Goal: Task Accomplishment & Management: Manage account settings

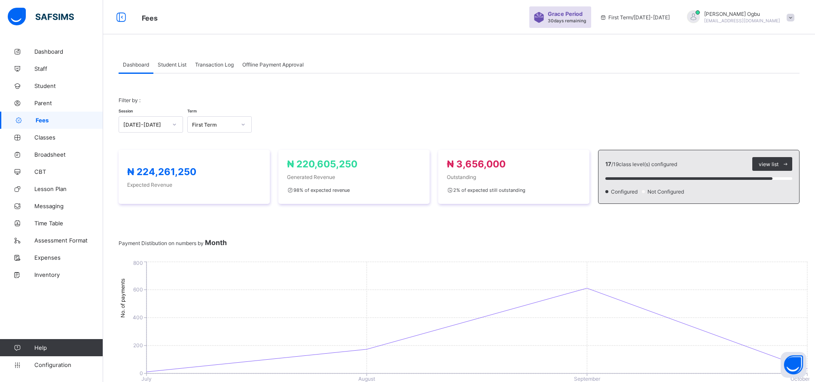
click at [211, 65] on span "Transaction Log" at bounding box center [214, 64] width 39 height 6
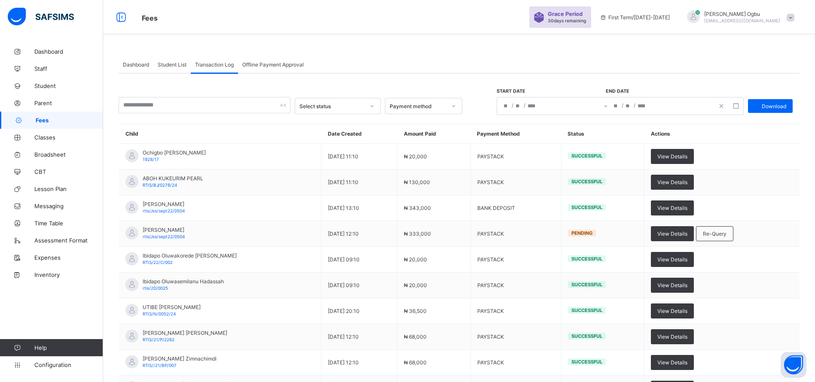
click at [42, 68] on span "Staff" at bounding box center [68, 68] width 69 height 7
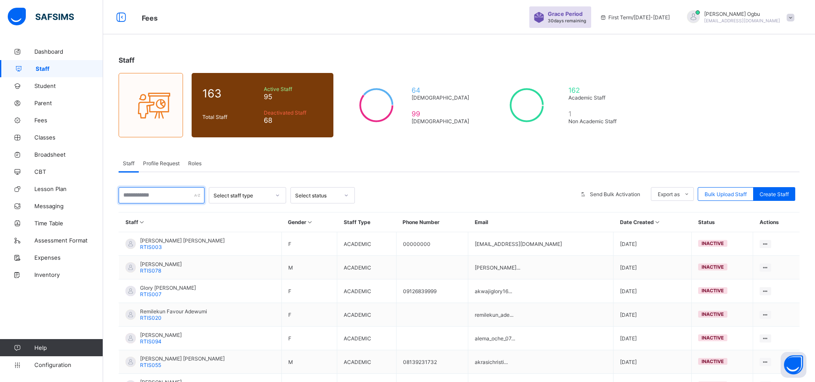
click at [158, 199] on input "text" at bounding box center [162, 195] width 86 height 16
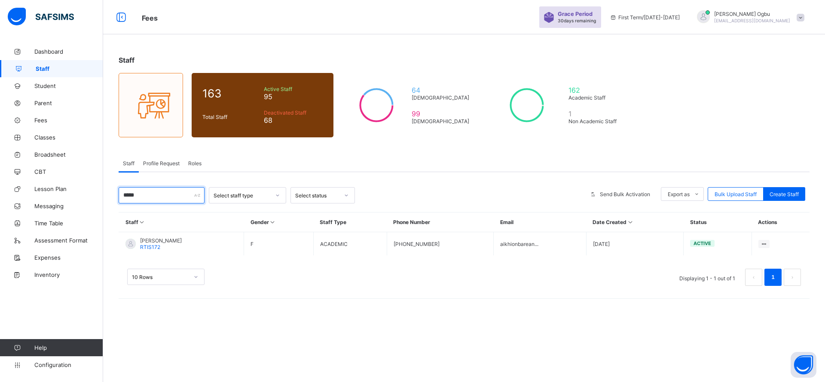
type input "*****"
click at [790, 194] on span "Create Staff" at bounding box center [784, 194] width 29 height 6
select select "**"
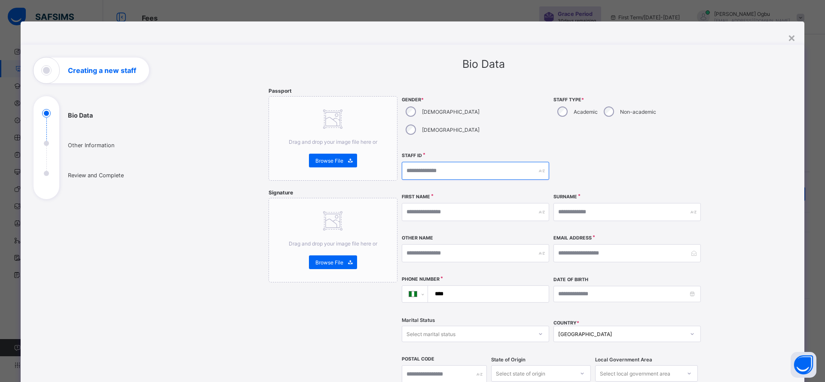
click at [504, 162] on input "text" at bounding box center [475, 171] width 147 height 18
type input "*******"
click at [457, 203] on input "text" at bounding box center [475, 212] width 147 height 18
type input "******"
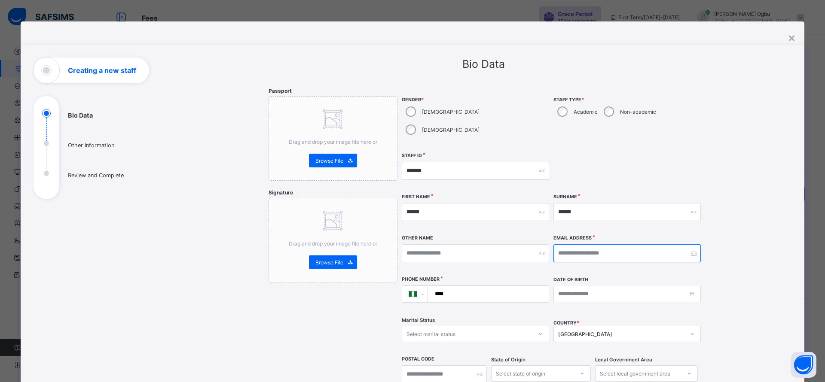
click at [576, 245] on input "email" at bounding box center [627, 254] width 147 height 18
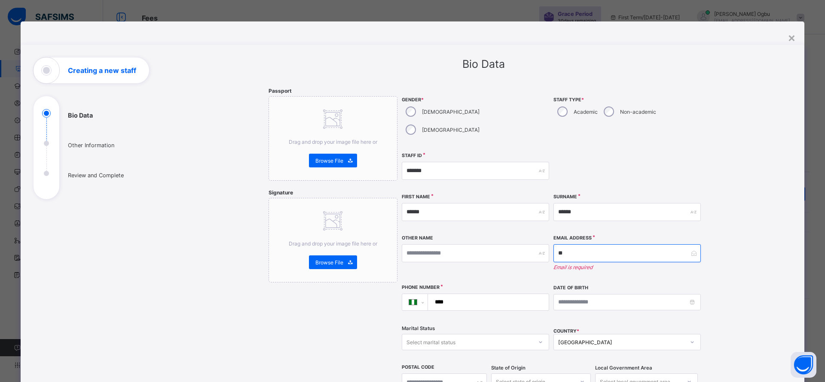
type input "*"
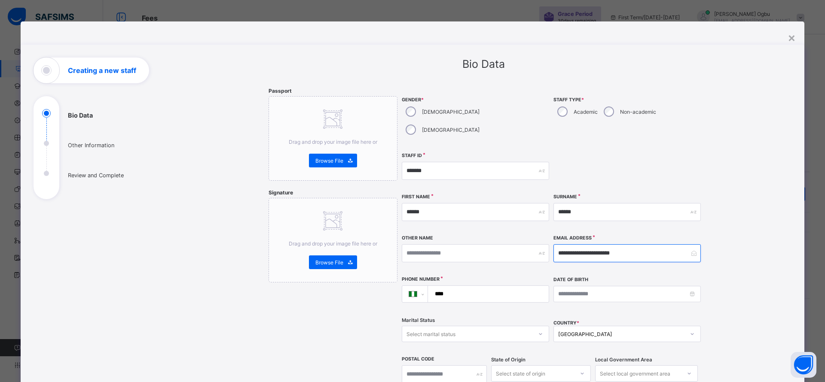
click at [576, 245] on input "**********" at bounding box center [627, 254] width 147 height 18
type input "**********"
click at [456, 286] on input "****" at bounding box center [487, 294] width 114 height 16
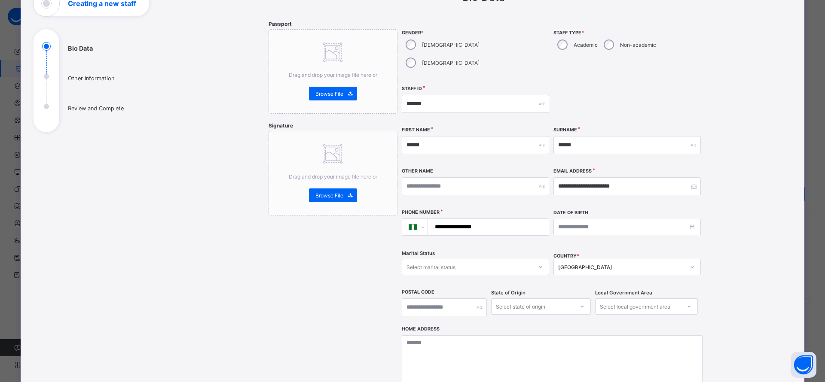
scroll to position [115, 0]
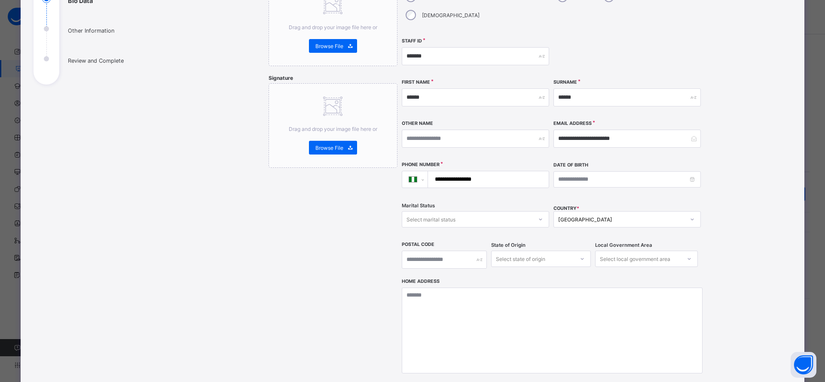
type input "**********"
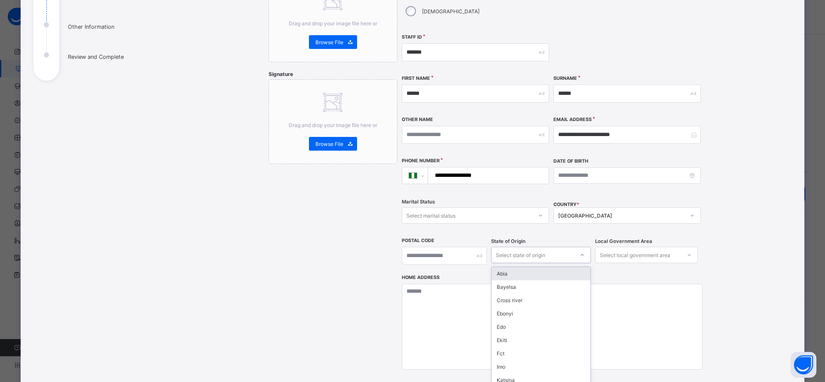
click at [516, 246] on div "State of Origin option Abia focused, 1 of 37. 37 results available. Use Up and …" at bounding box center [541, 256] width 100 height 37
type input "***"
click at [504, 267] on div "Kogi" at bounding box center [541, 273] width 99 height 13
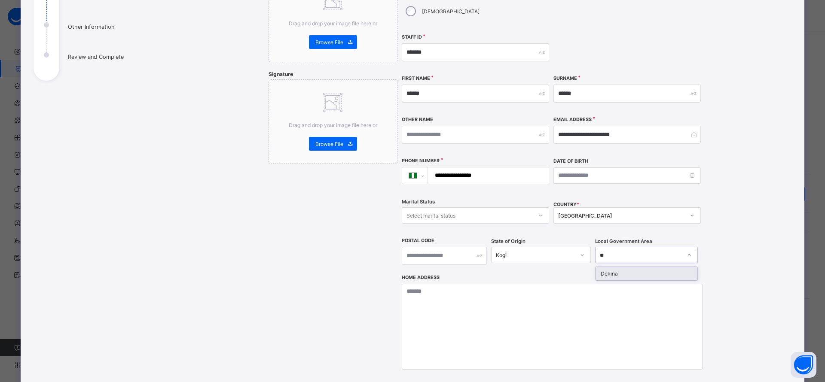
type input "***"
click at [648, 267] on div "Dekina" at bounding box center [647, 273] width 102 height 13
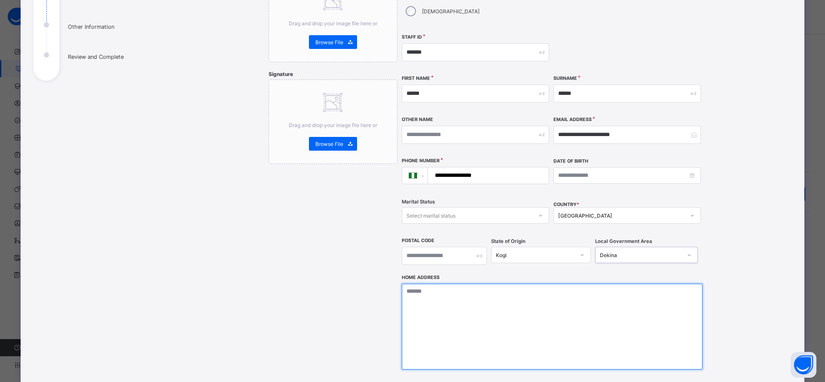
click at [555, 316] on textarea at bounding box center [552, 327] width 301 height 86
type textarea "**********"
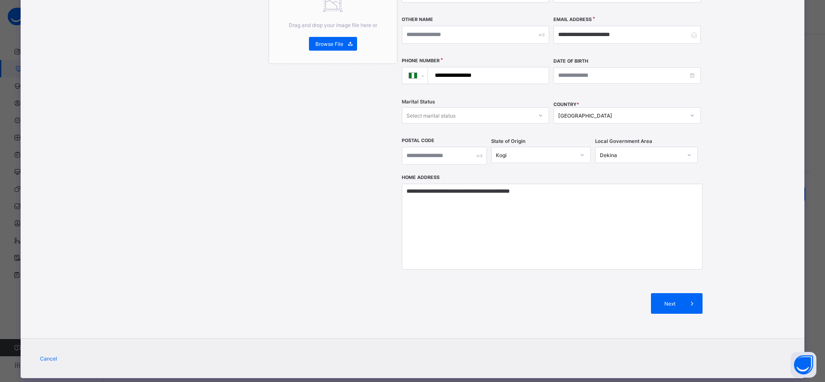
click at [670, 301] on span "Next" at bounding box center [670, 304] width 24 height 6
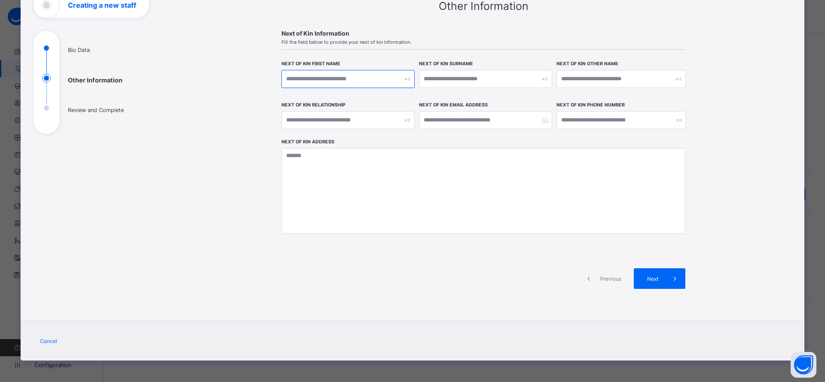
click at [380, 78] on input "text" at bounding box center [347, 79] width 133 height 18
type input "********"
type input "******"
click at [351, 119] on input "text" at bounding box center [347, 120] width 133 height 18
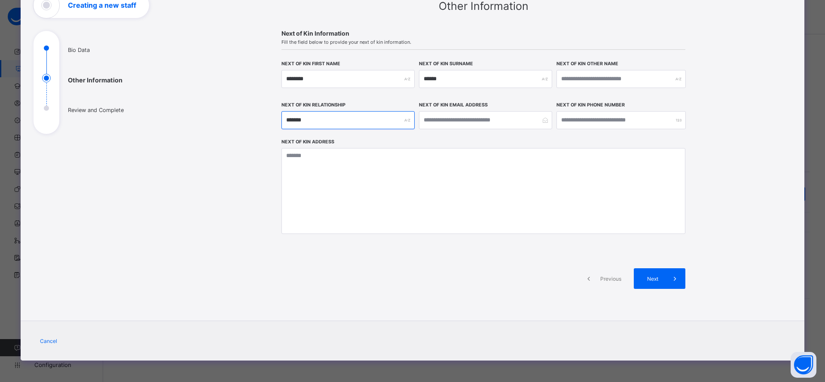
type input "*******"
type input "**********"
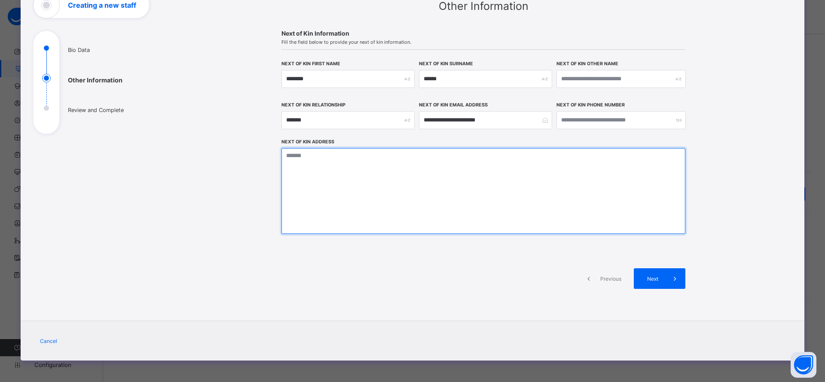
click at [576, 190] on textarea at bounding box center [483, 191] width 404 height 86
type textarea "**********"
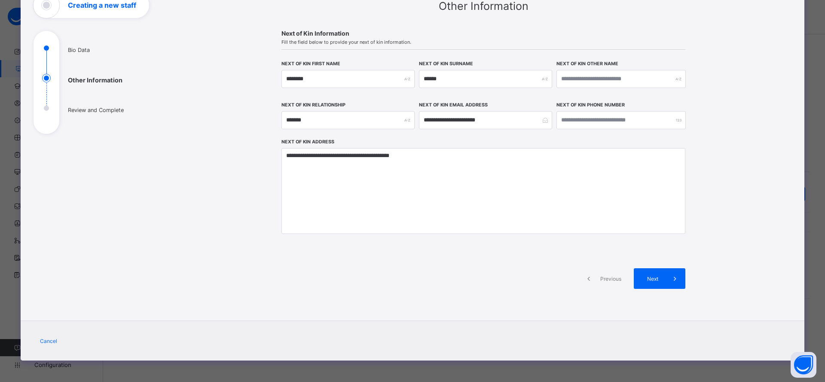
click at [658, 283] on div "Next" at bounding box center [660, 279] width 52 height 21
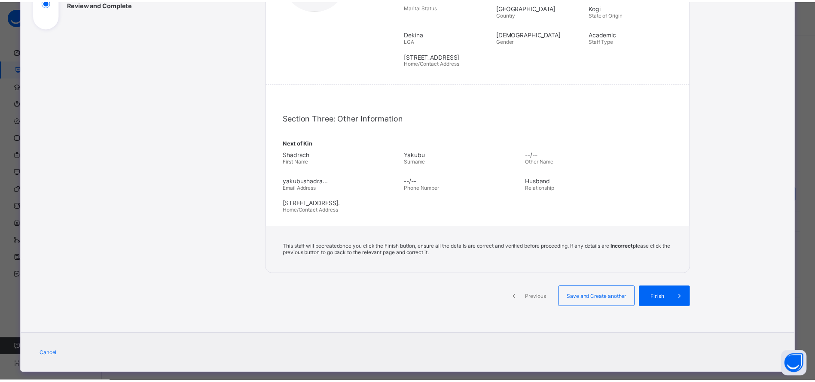
scroll to position [185, 0]
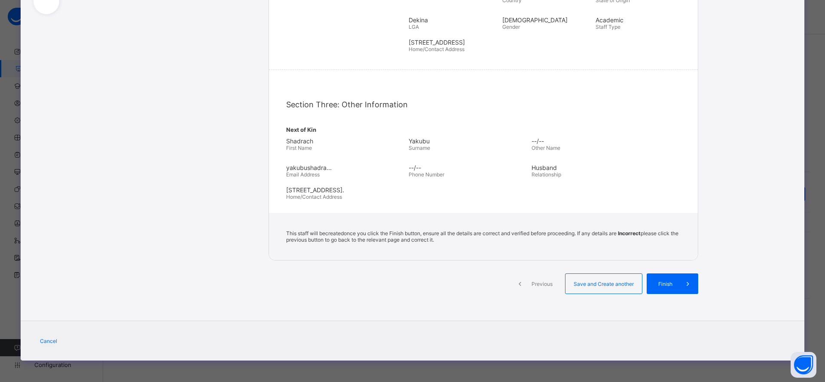
click at [659, 278] on div "Finish" at bounding box center [673, 284] width 52 height 21
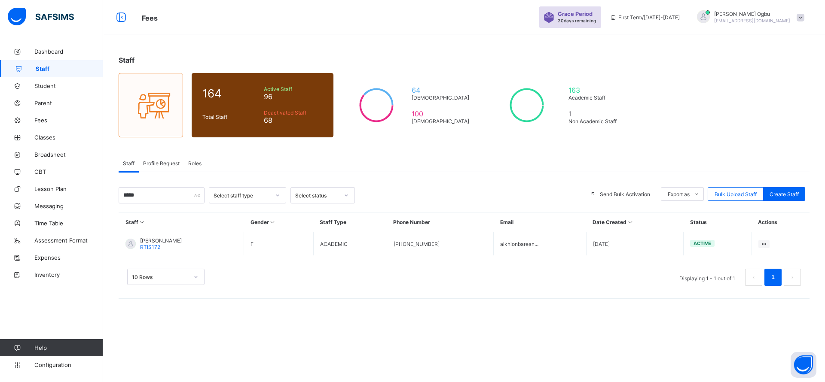
click at [165, 162] on span "Profile Request" at bounding box center [161, 163] width 37 height 6
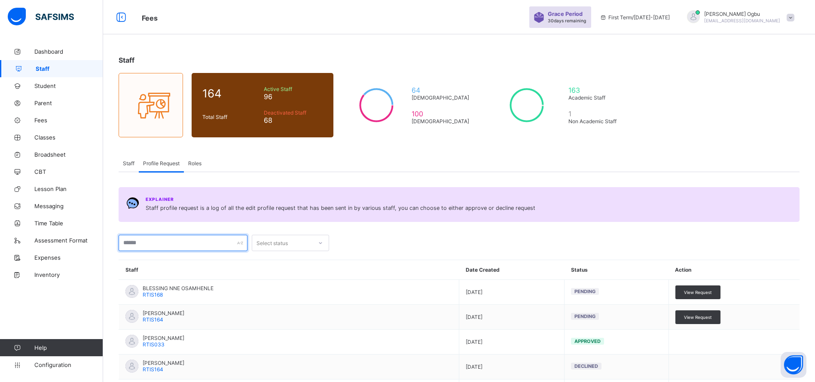
click at [176, 244] on input "text" at bounding box center [183, 243] width 129 height 16
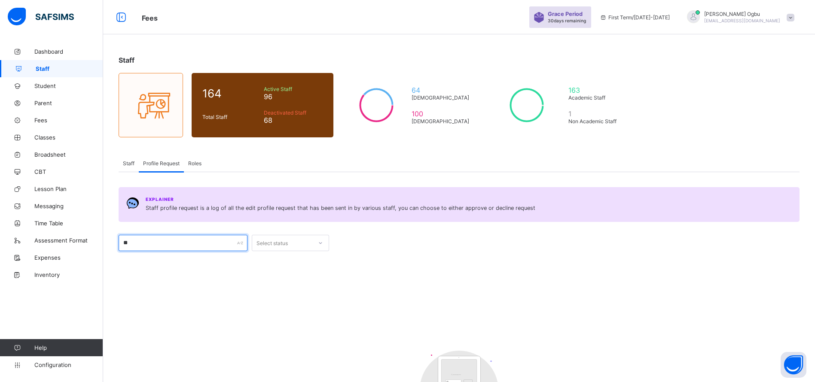
type input "*"
click at [127, 168] on div "Staff" at bounding box center [129, 163] width 20 height 17
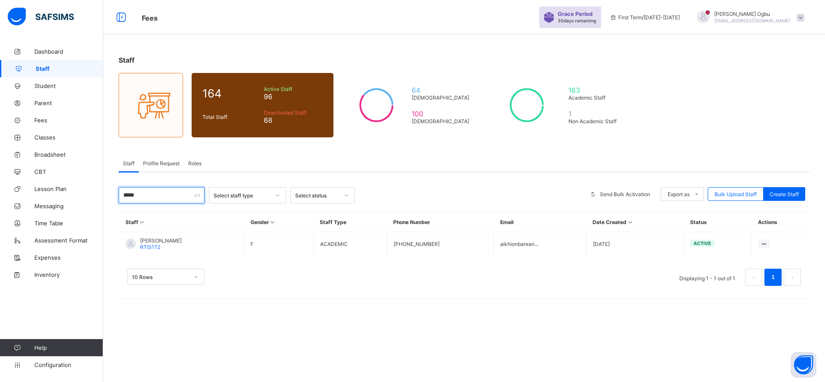
click at [168, 195] on input "*****" at bounding box center [162, 195] width 86 height 16
type input "*"
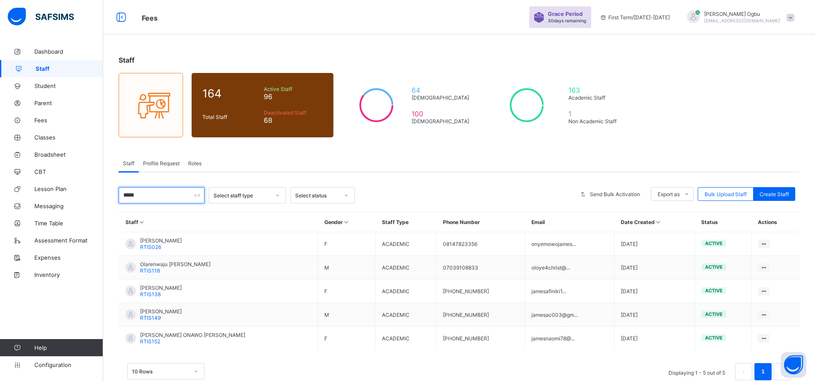
scroll to position [20, 0]
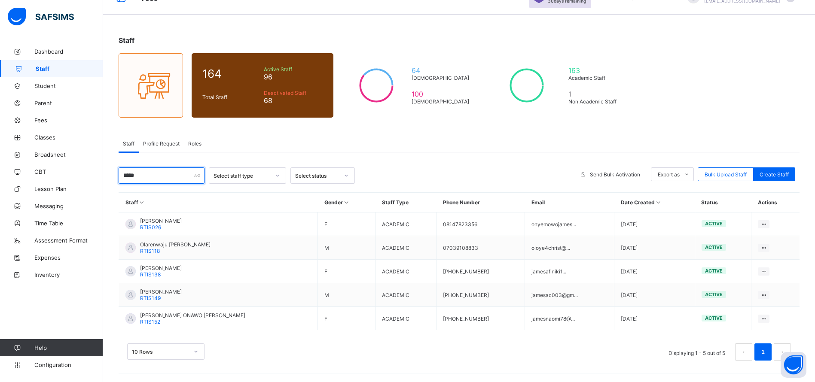
type input "*****"
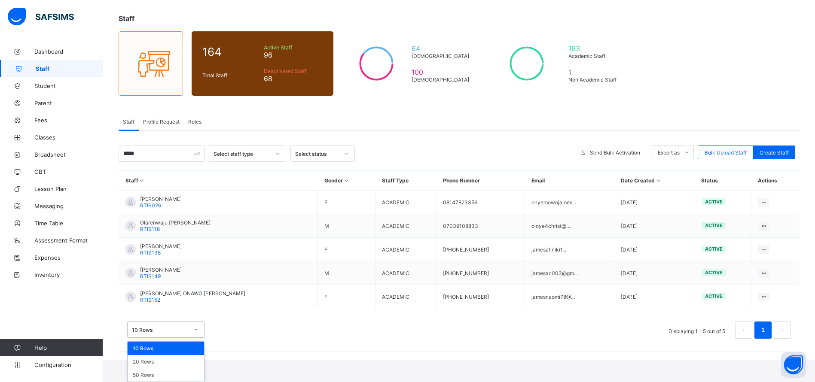
click at [179, 338] on div "option 10 Rows focused, 1 of 3. 3 results available. Use Up and Down to choose …" at bounding box center [165, 330] width 77 height 16
click at [147, 368] on div "20 Rows" at bounding box center [166, 361] width 76 height 13
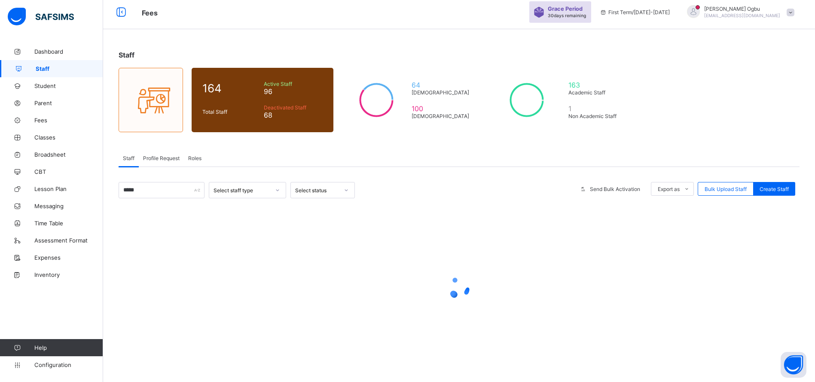
scroll to position [0, 0]
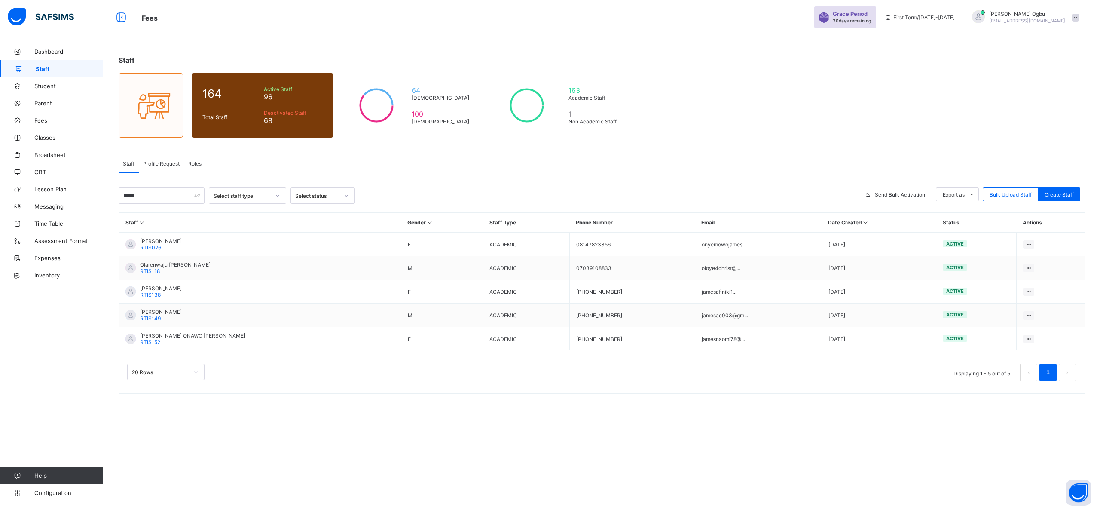
drag, startPoint x: 799, startPoint y: 0, endPoint x: 621, endPoint y: 474, distance: 505.7
click at [621, 382] on div "Staff 164 Total Staff Active Staff 96 Deactivated Staff 68 64 [DEMOGRAPHIC_DATA…" at bounding box center [601, 255] width 997 height 510
click at [483, 338] on td "ACADEMIC" at bounding box center [526, 339] width 86 height 24
click at [166, 335] on span "[PERSON_NAME] ONAWO [PERSON_NAME]" at bounding box center [192, 335] width 105 height 6
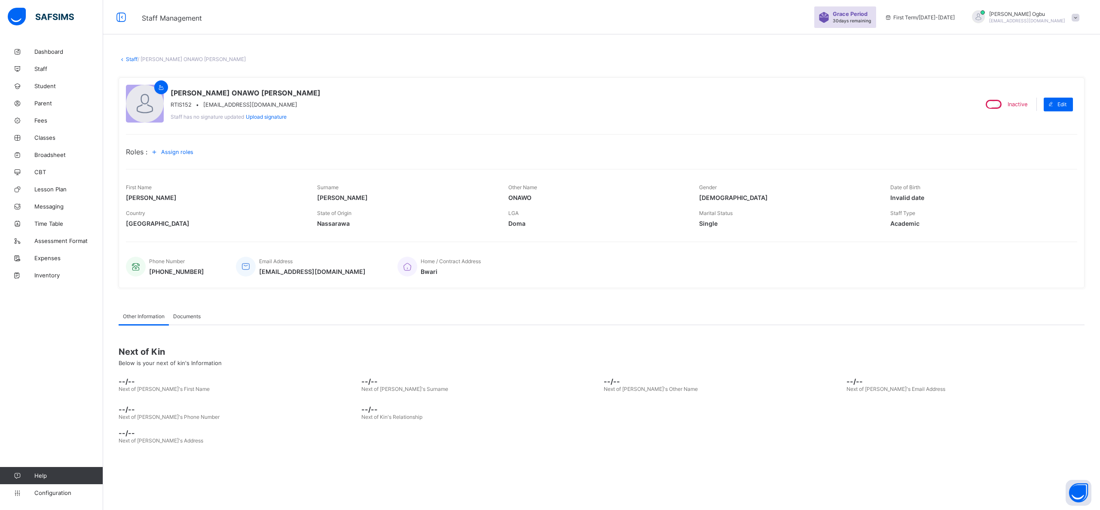
click at [815, 104] on div "Inactive" at bounding box center [1006, 104] width 48 height 13
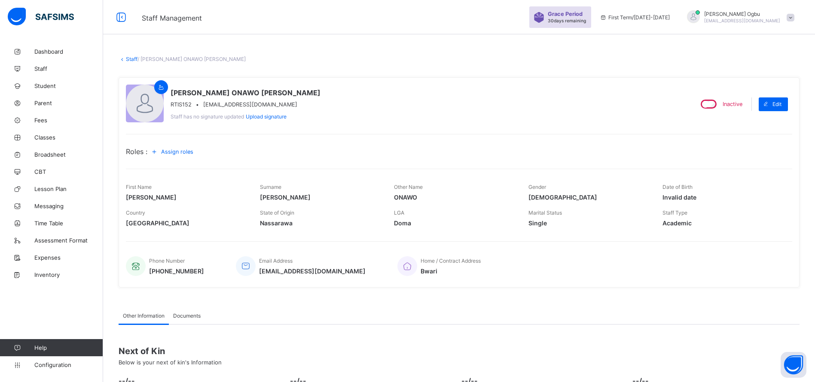
drag, startPoint x: 979, startPoint y: 3, endPoint x: 474, endPoint y: 90, distance: 512.8
click at [474, 90] on div "[PERSON_NAME] [PERSON_NAME] RTIS152 • [EMAIL_ADDRESS][DOMAIN_NAME] Staff has no…" at bounding box center [406, 104] width 560 height 39
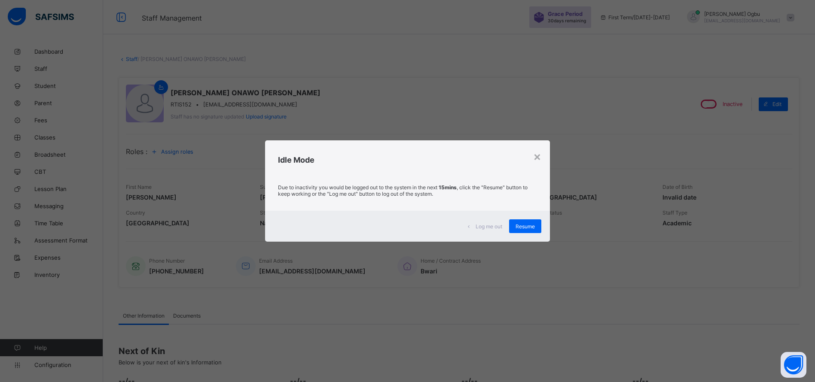
click at [519, 226] on span "Resume" at bounding box center [525, 226] width 19 height 6
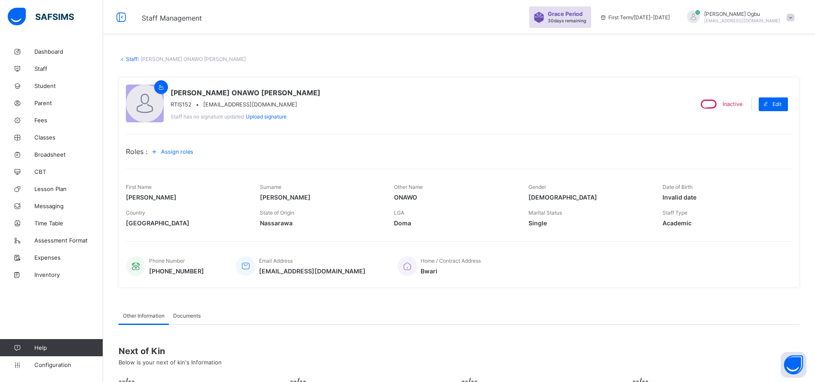
click at [133, 62] on div "Staff / [PERSON_NAME] ONAWO [PERSON_NAME] × Delete Staff This action would dele…" at bounding box center [459, 258] width 712 height 431
click at [131, 59] on link "Staff" at bounding box center [132, 59] width 12 height 6
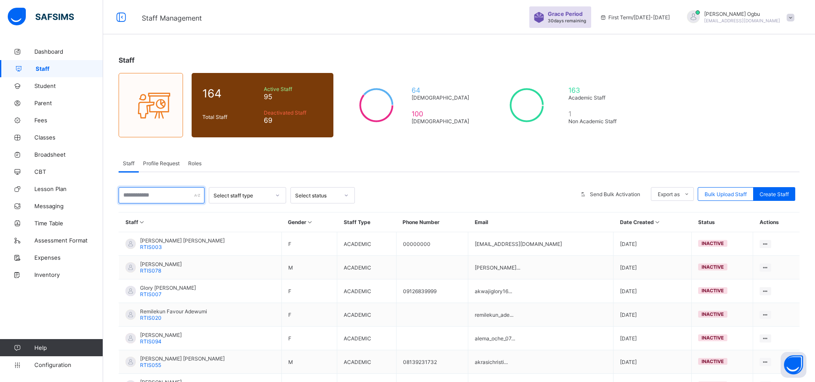
click at [145, 196] on input "text" at bounding box center [162, 195] width 86 height 16
click at [48, 139] on span "Classes" at bounding box center [68, 137] width 69 height 7
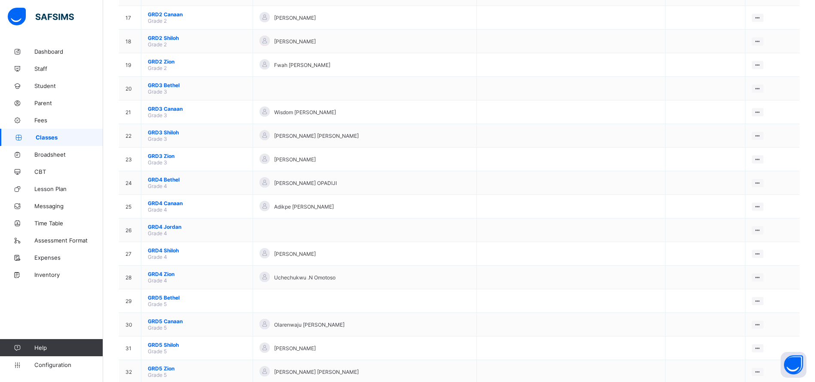
scroll to position [477, 0]
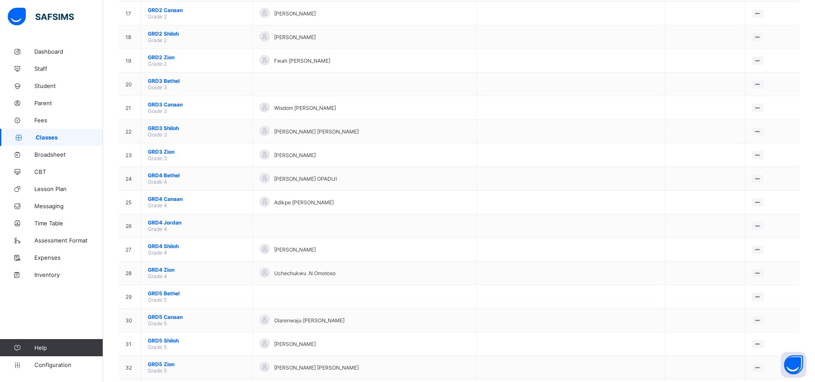
click at [159, 246] on span "GRD4 [PERSON_NAME]" at bounding box center [197, 246] width 98 height 6
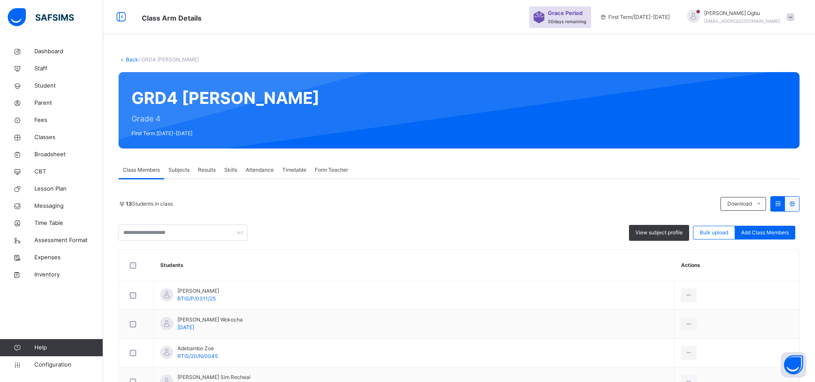
click at [318, 168] on span "Form Teacher" at bounding box center [331, 170] width 33 height 8
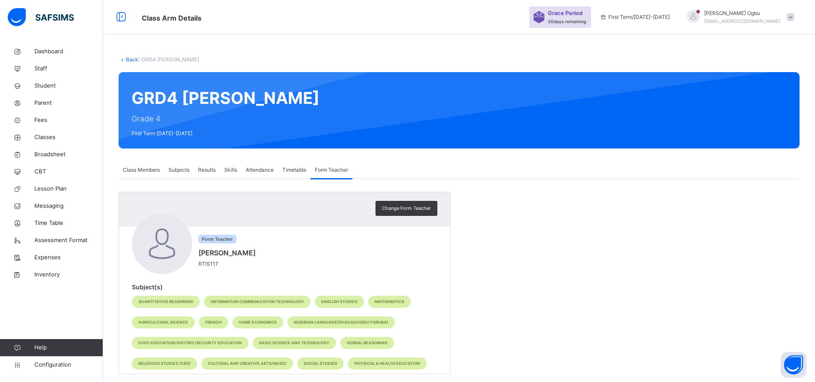
click at [395, 205] on span "Change Form Teacher" at bounding box center [406, 208] width 49 height 7
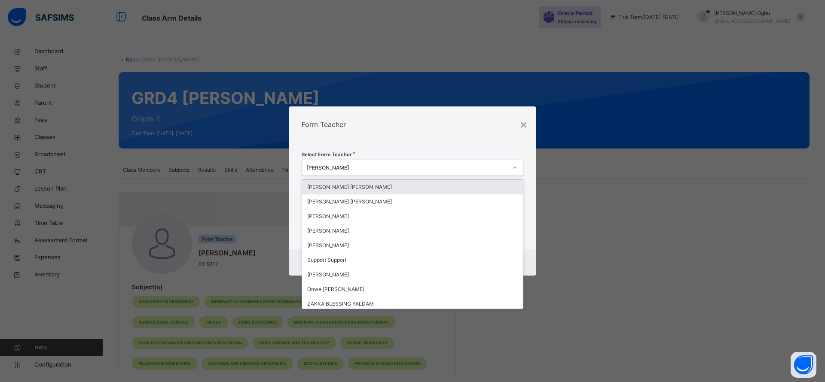
click at [381, 166] on div "[PERSON_NAME]" at bounding box center [406, 168] width 201 height 8
type input "*"
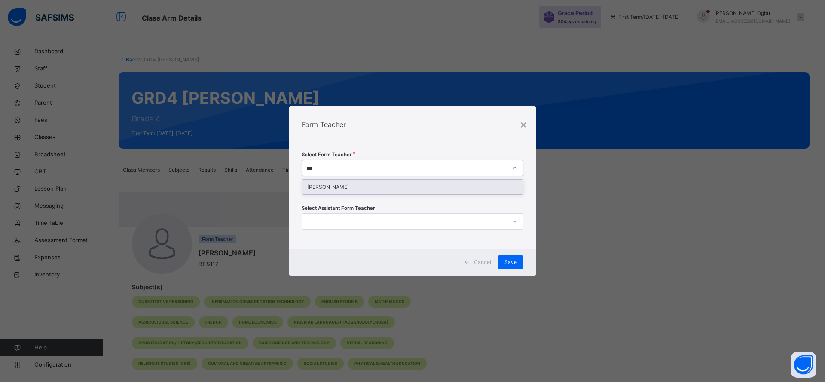
type input "****"
click at [373, 192] on div "[PERSON_NAME]" at bounding box center [412, 187] width 221 height 15
click at [507, 259] on span "Save" at bounding box center [511, 263] width 12 height 8
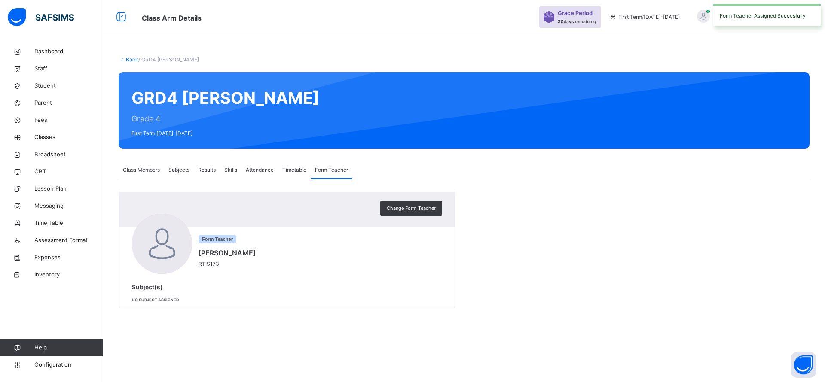
click at [177, 169] on span "Subjects" at bounding box center [178, 170] width 21 height 8
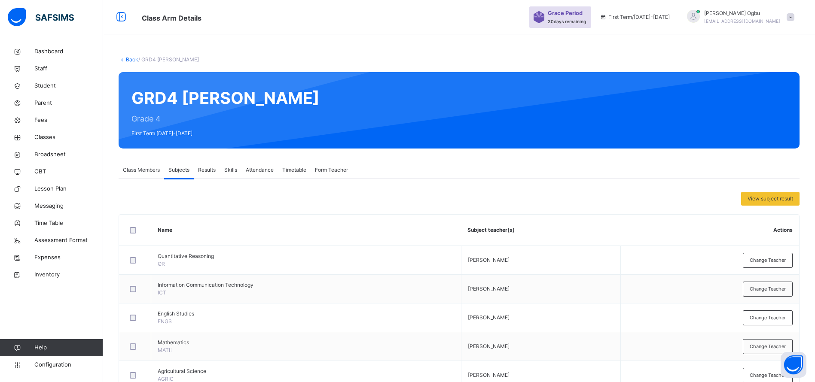
click at [769, 263] on span "Change Teacher" at bounding box center [768, 260] width 36 height 7
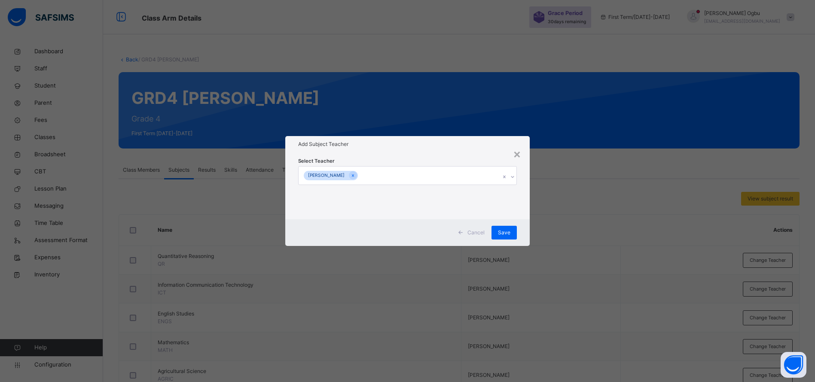
click at [351, 174] on icon at bounding box center [353, 176] width 5 height 6
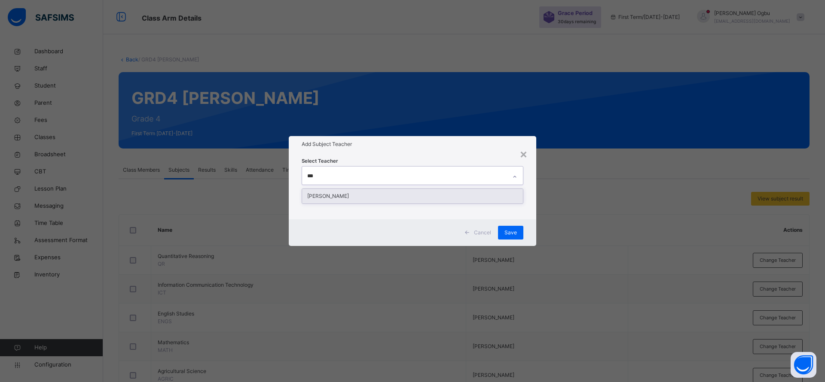
type input "****"
click at [346, 193] on div "[PERSON_NAME]" at bounding box center [412, 196] width 221 height 15
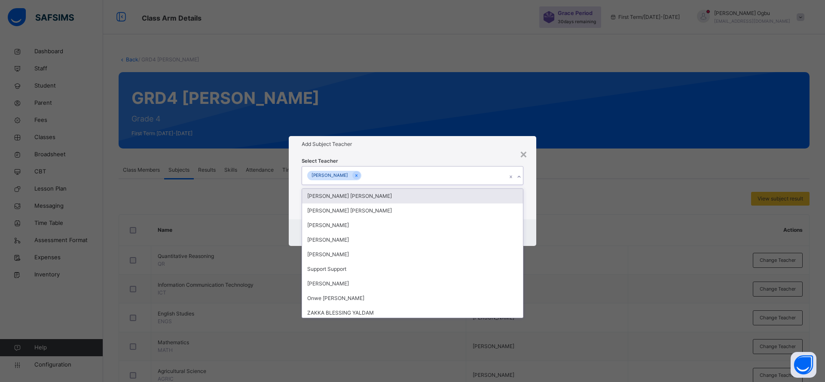
click at [459, 150] on div "Add Subject Teacher" at bounding box center [413, 144] width 248 height 16
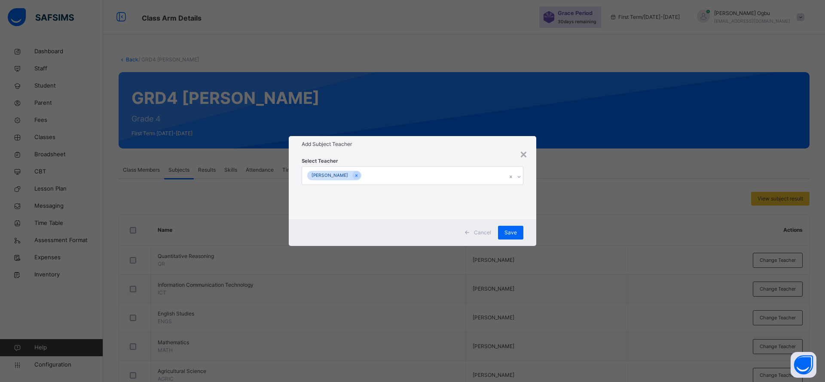
click at [510, 227] on div "Save" at bounding box center [510, 233] width 25 height 14
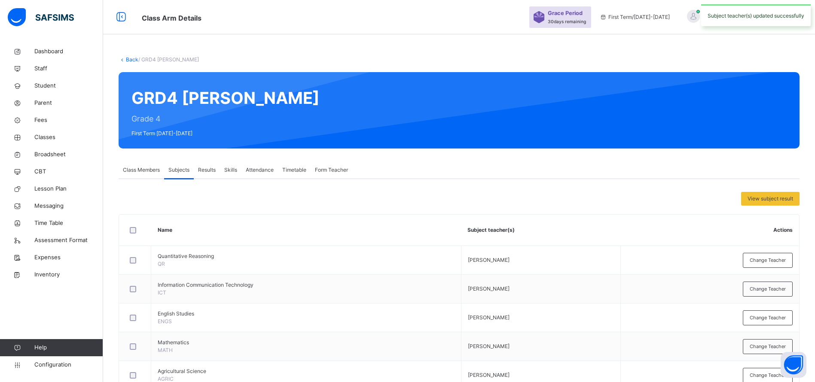
click at [777, 290] on span "Change Teacher" at bounding box center [768, 289] width 36 height 7
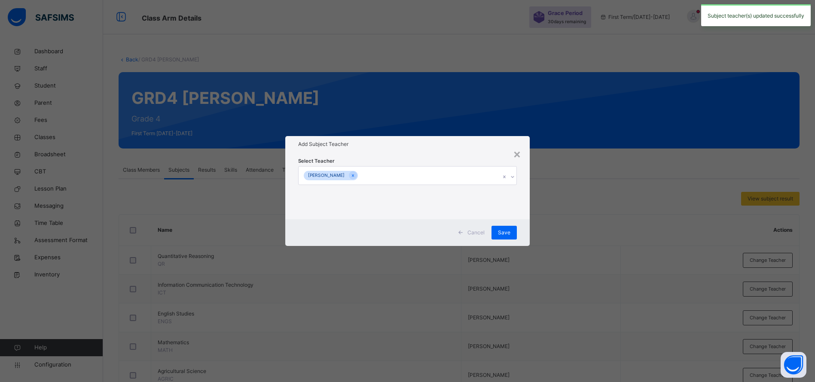
click at [351, 173] on icon at bounding box center [353, 176] width 5 height 6
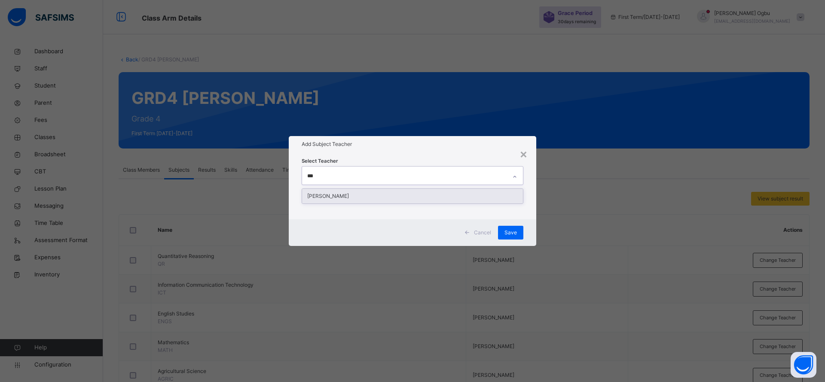
type input "****"
click at [353, 197] on div "[PERSON_NAME]" at bounding box center [412, 196] width 221 height 15
click at [402, 144] on h1 "Add Subject Teacher" at bounding box center [413, 145] width 222 height 8
click at [510, 230] on span "Save" at bounding box center [511, 233] width 12 height 8
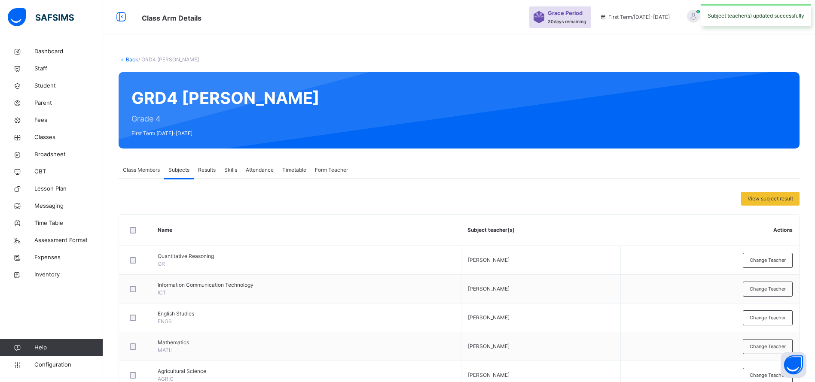
click at [771, 319] on span "Change Teacher" at bounding box center [768, 318] width 36 height 7
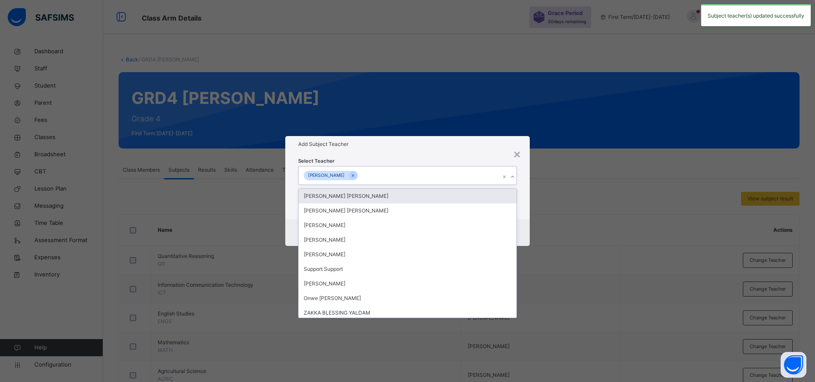
click at [393, 174] on div "[PERSON_NAME]" at bounding box center [400, 176] width 202 height 18
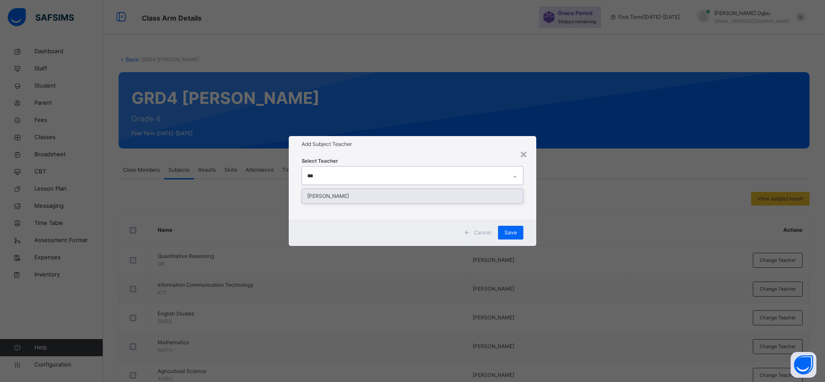
type input "****"
click at [390, 195] on div "[PERSON_NAME]" at bounding box center [412, 196] width 221 height 15
click at [407, 144] on h1 "Add Subject Teacher" at bounding box center [413, 145] width 222 height 8
click at [515, 232] on span "Save" at bounding box center [511, 233] width 12 height 8
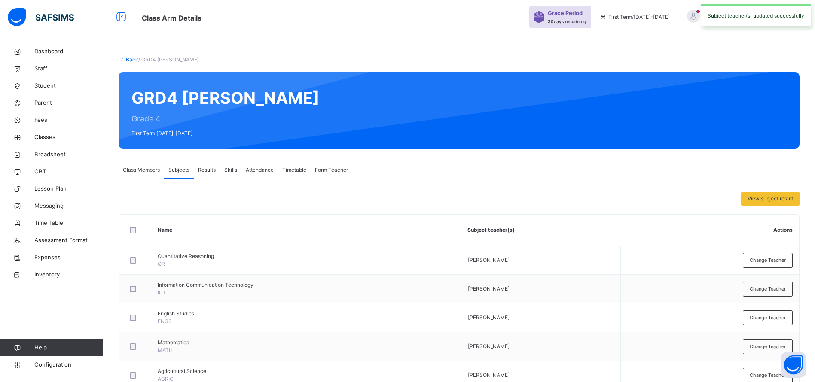
click at [764, 348] on span "Change Teacher" at bounding box center [768, 346] width 36 height 7
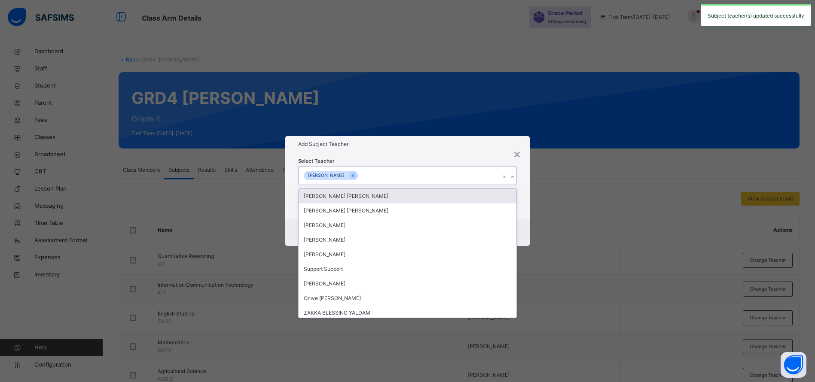
click at [379, 174] on div "[PERSON_NAME]" at bounding box center [400, 176] width 202 height 18
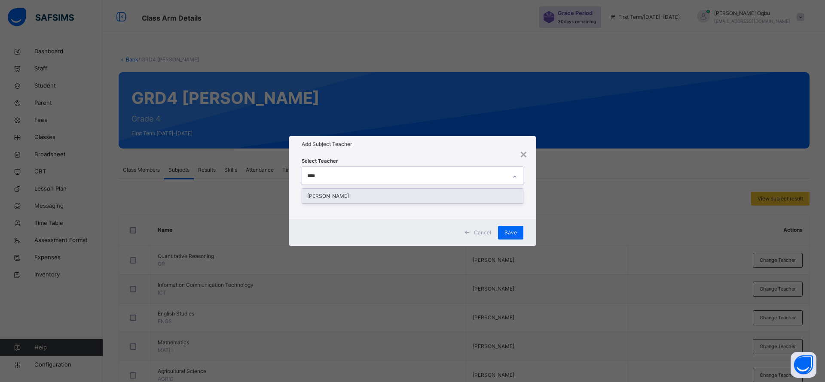
type input "*****"
click at [344, 195] on div "[PERSON_NAME]" at bounding box center [412, 196] width 221 height 15
click at [393, 157] on div "Select Teacher [PERSON_NAME]" at bounding box center [413, 186] width 222 height 58
click at [509, 230] on span "Save" at bounding box center [511, 233] width 12 height 8
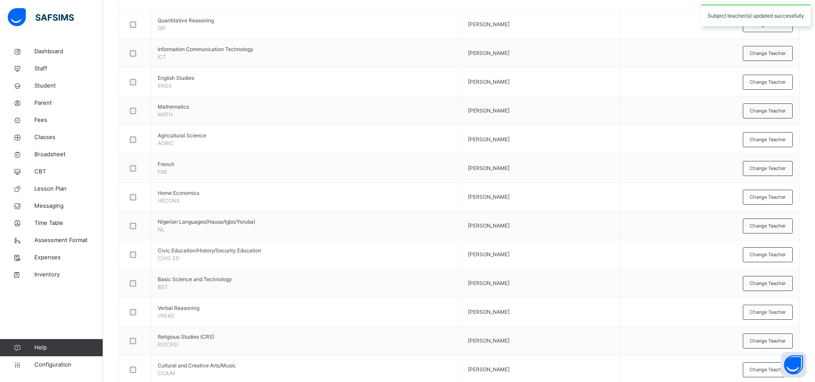
scroll to position [317, 0]
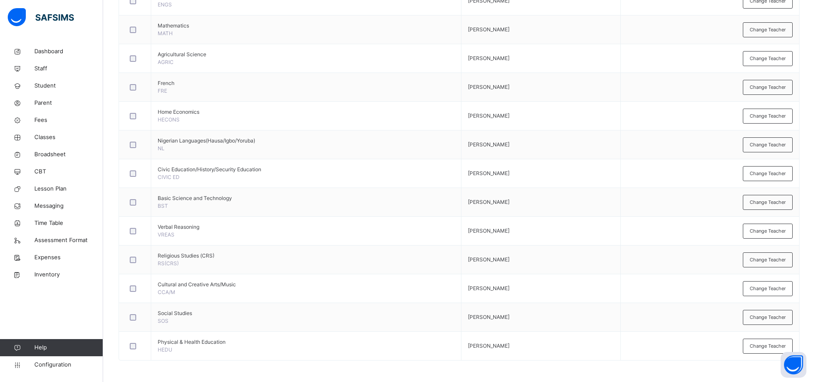
click at [759, 34] on div "Change Teacher" at bounding box center [768, 29] width 50 height 15
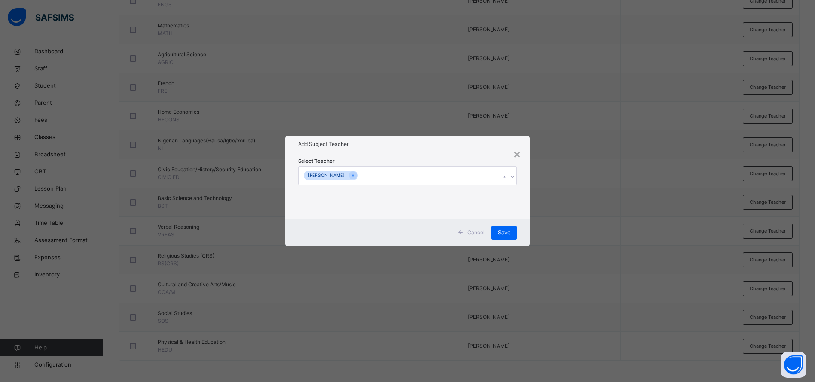
click at [351, 177] on icon at bounding box center [353, 176] width 5 height 6
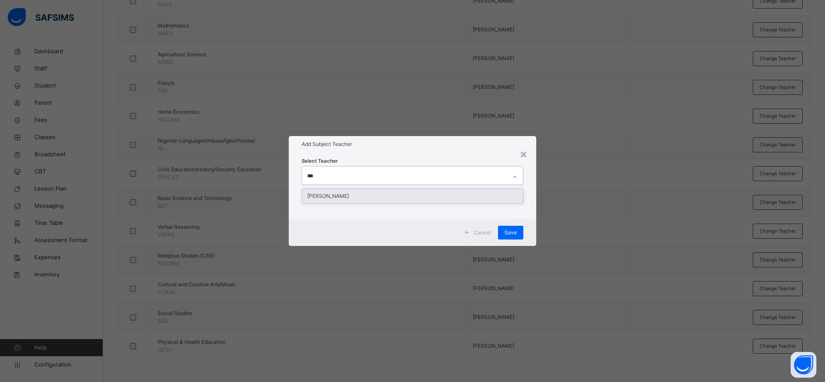
type input "****"
click at [342, 194] on div "[PERSON_NAME]" at bounding box center [412, 196] width 221 height 15
click at [382, 150] on div "Add Subject Teacher" at bounding box center [413, 144] width 248 height 16
click at [507, 232] on span "Save" at bounding box center [511, 233] width 12 height 8
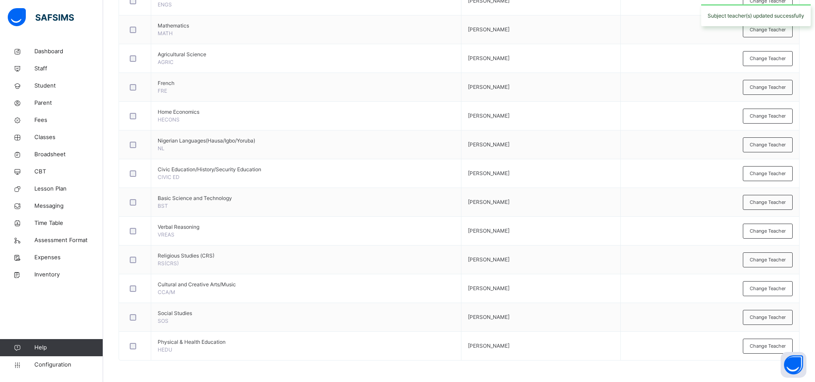
click at [768, 57] on span "Change Teacher" at bounding box center [768, 58] width 36 height 7
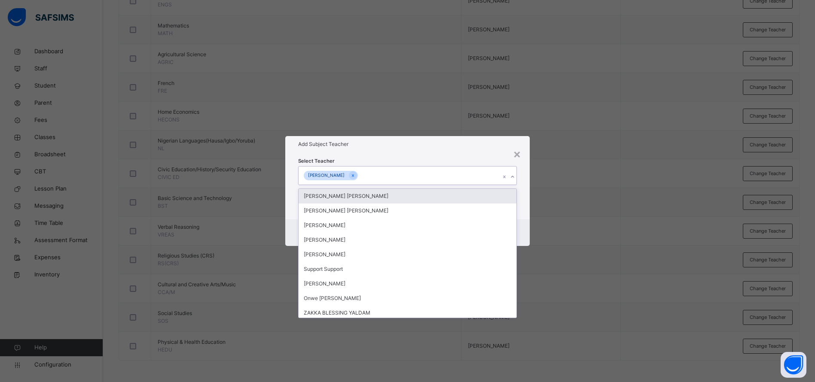
click at [349, 178] on div "[PERSON_NAME]" at bounding box center [331, 176] width 54 height 10
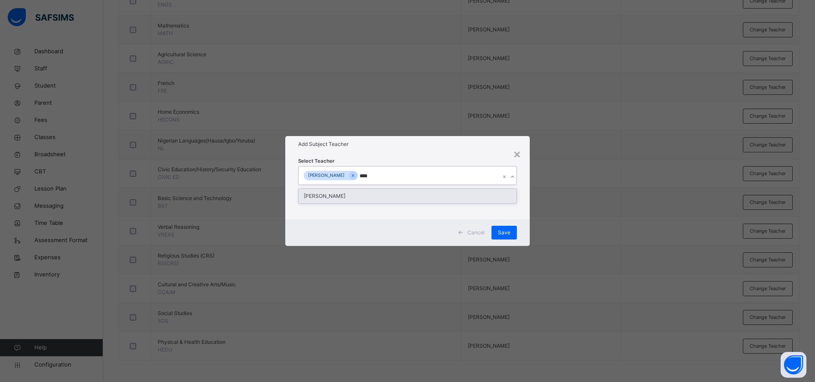
type input "*****"
click at [352, 196] on div "[PERSON_NAME]" at bounding box center [408, 196] width 218 height 15
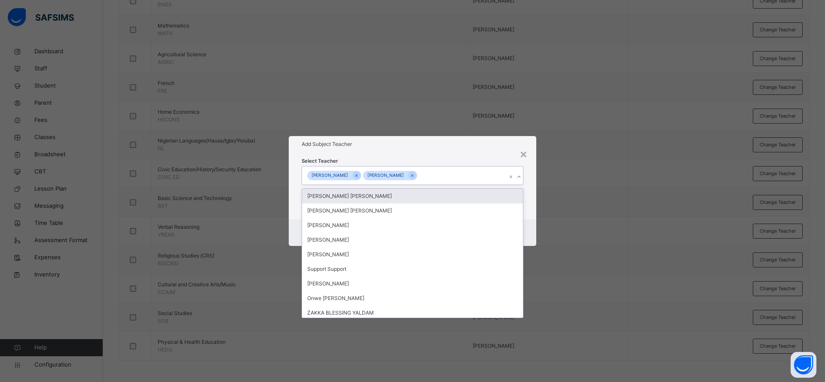
click at [354, 176] on icon at bounding box center [356, 176] width 5 height 6
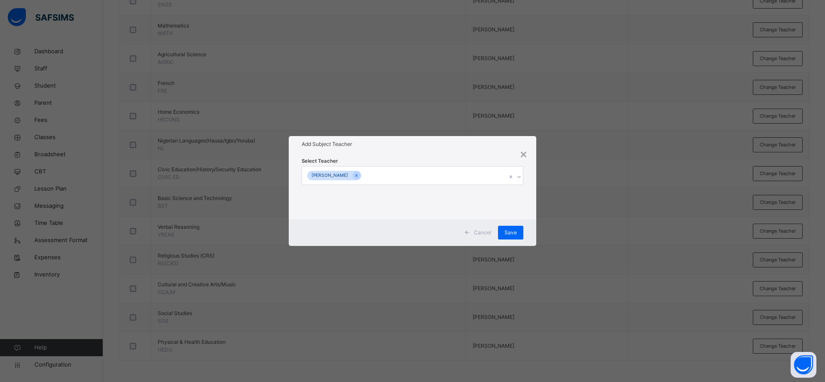
click at [361, 142] on h1 "Add Subject Teacher" at bounding box center [413, 145] width 222 height 8
click at [511, 234] on span "Save" at bounding box center [511, 233] width 12 height 8
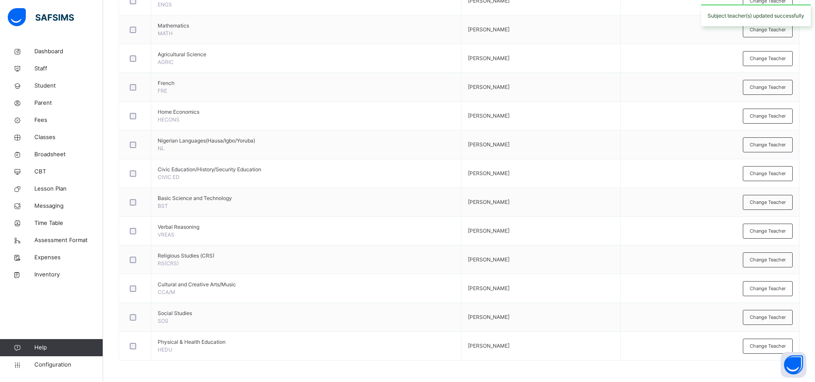
click at [771, 93] on div "Change Teacher" at bounding box center [768, 87] width 50 height 15
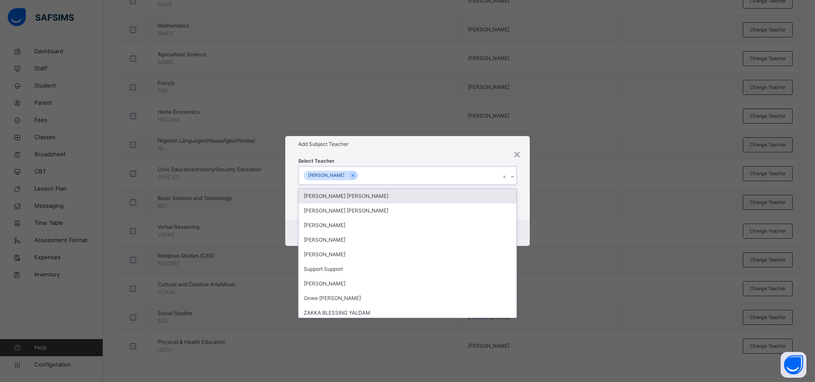
click at [394, 174] on div "[PERSON_NAME]" at bounding box center [400, 176] width 202 height 18
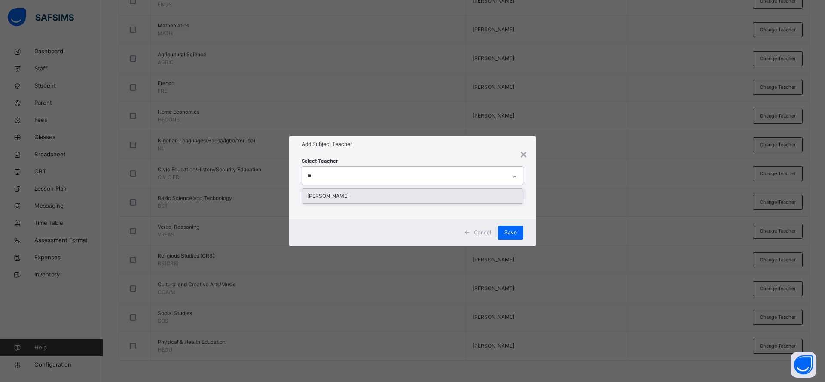
type input "***"
click at [394, 195] on div "[PERSON_NAME]" at bounding box center [412, 196] width 221 height 15
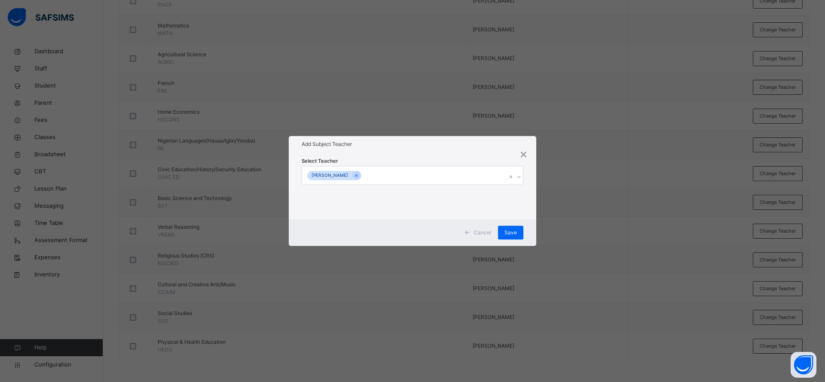
click at [417, 144] on h1 "Add Subject Teacher" at bounding box center [413, 145] width 222 height 8
click at [513, 231] on span "Save" at bounding box center [511, 233] width 12 height 8
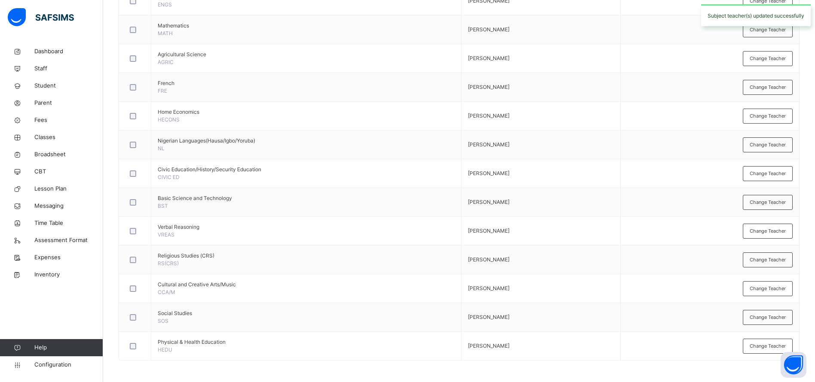
click at [773, 115] on span "Change Teacher" at bounding box center [768, 116] width 36 height 7
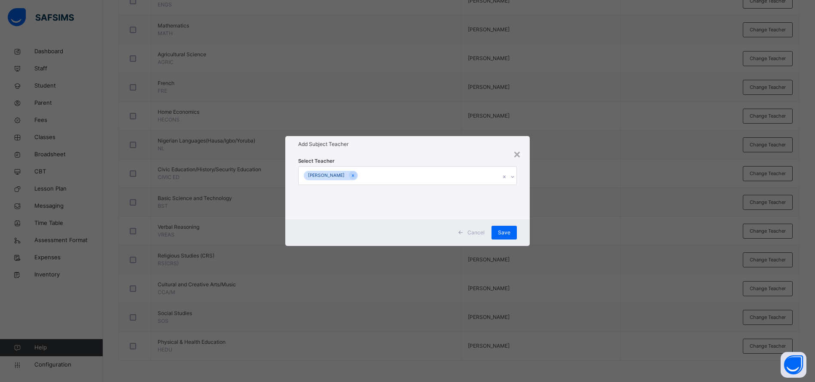
click at [351, 173] on icon at bounding box center [353, 176] width 5 height 6
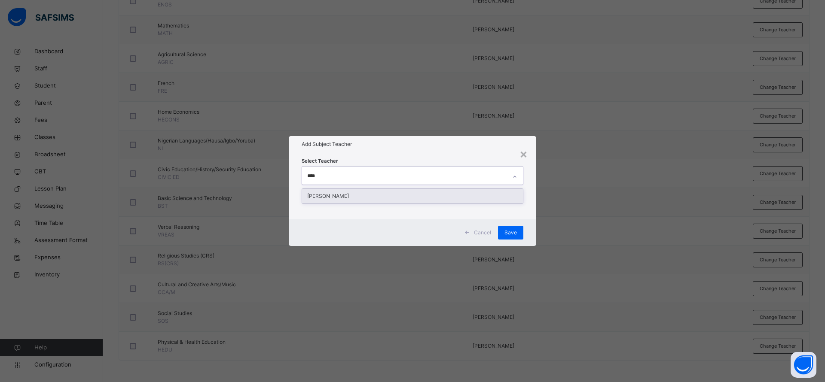
type input "*****"
click at [349, 191] on div "[PERSON_NAME]" at bounding box center [412, 196] width 221 height 15
click at [384, 152] on div "Add Subject Teacher" at bounding box center [413, 144] width 248 height 16
click at [508, 230] on span "Save" at bounding box center [511, 233] width 12 height 8
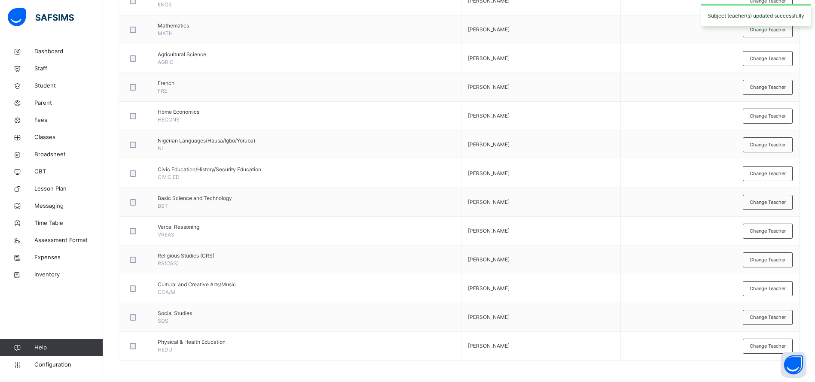
click at [768, 141] on span "Change Teacher" at bounding box center [768, 144] width 36 height 7
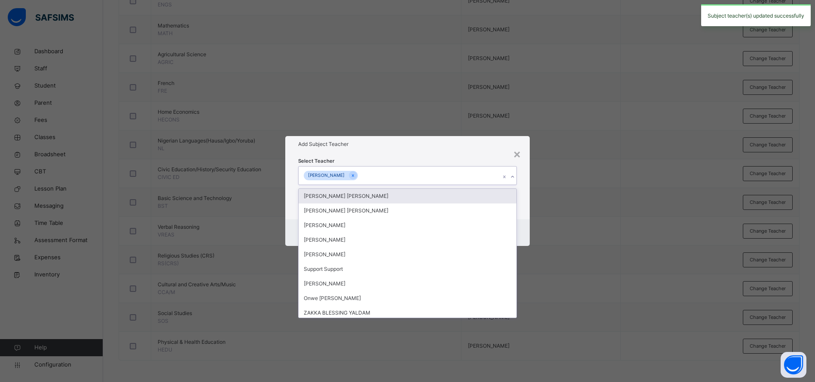
click at [356, 174] on div "[PERSON_NAME]" at bounding box center [400, 176] width 202 height 18
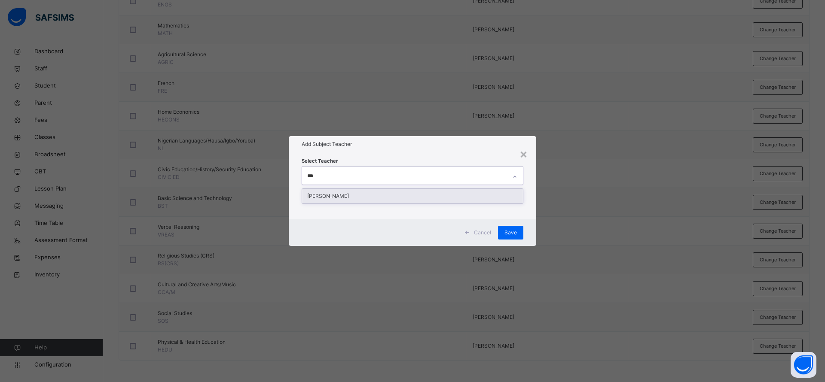
type input "****"
click at [344, 197] on div "[PERSON_NAME]" at bounding box center [412, 196] width 221 height 15
click at [378, 161] on div "Select Teacher [PERSON_NAME]" at bounding box center [413, 186] width 222 height 58
click at [511, 232] on span "Save" at bounding box center [511, 233] width 12 height 8
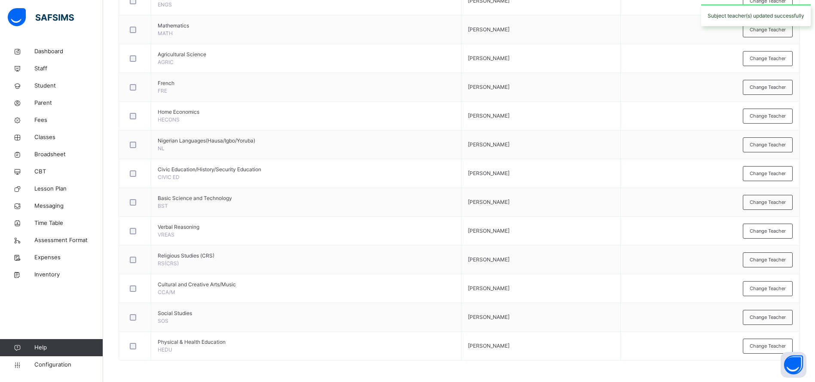
click at [759, 176] on div "Change Teacher" at bounding box center [768, 173] width 50 height 15
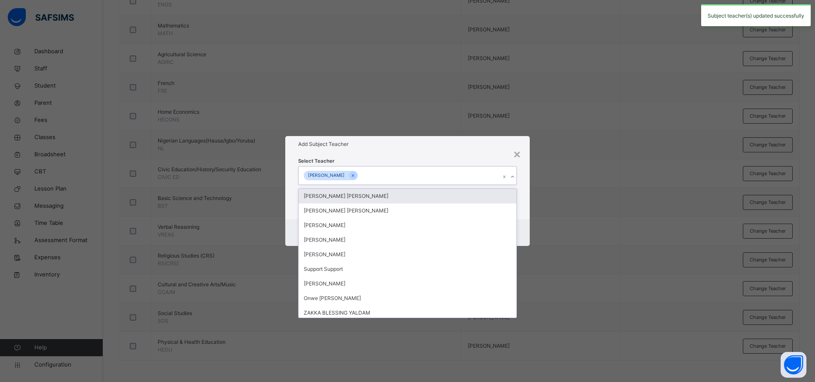
click at [376, 178] on div "[PERSON_NAME]" at bounding box center [400, 176] width 202 height 18
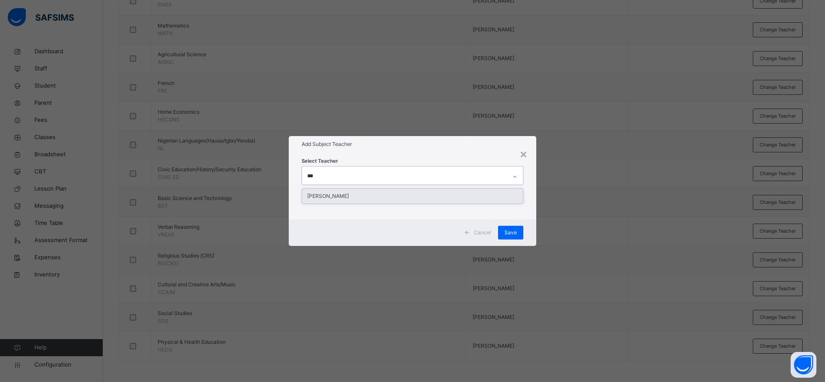
type input "****"
click at [364, 196] on div "[PERSON_NAME]" at bounding box center [412, 196] width 221 height 15
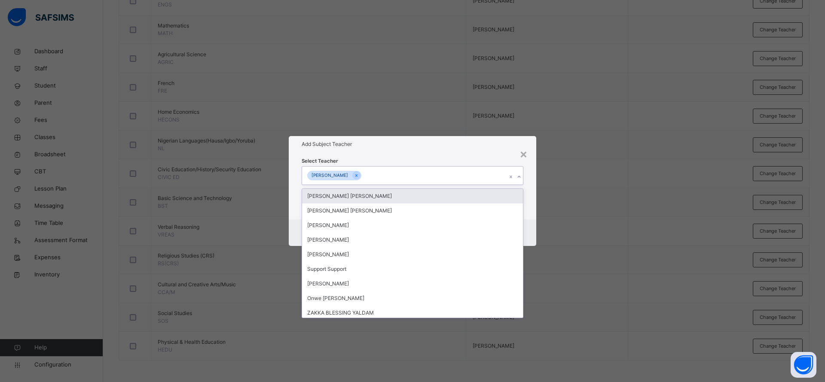
click at [420, 159] on div "Select Teacher option [PERSON_NAME], selected. option [PERSON_NAME] [PERSON_NAM…" at bounding box center [413, 186] width 222 height 58
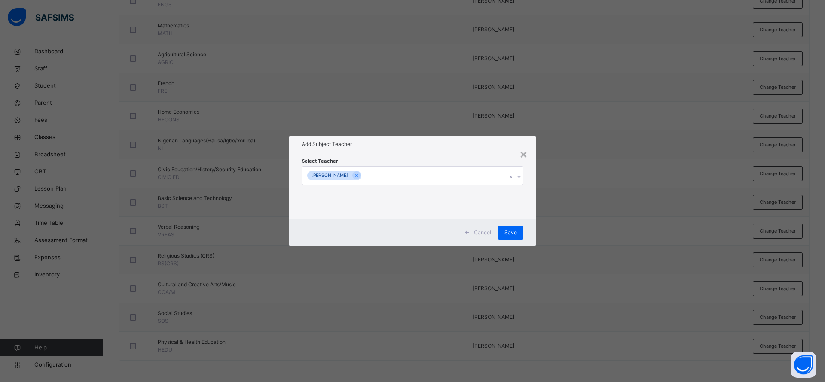
click at [513, 237] on div "Save" at bounding box center [510, 233] width 25 height 14
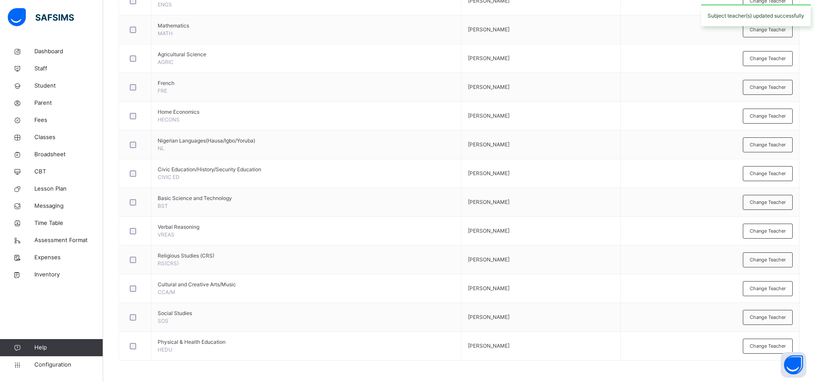
click at [766, 203] on span "Change Teacher" at bounding box center [768, 202] width 36 height 7
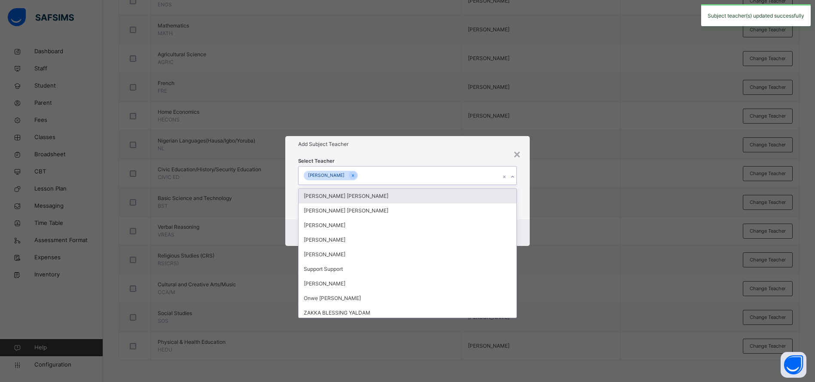
click at [358, 174] on div "[PERSON_NAME]" at bounding box center [400, 176] width 202 height 18
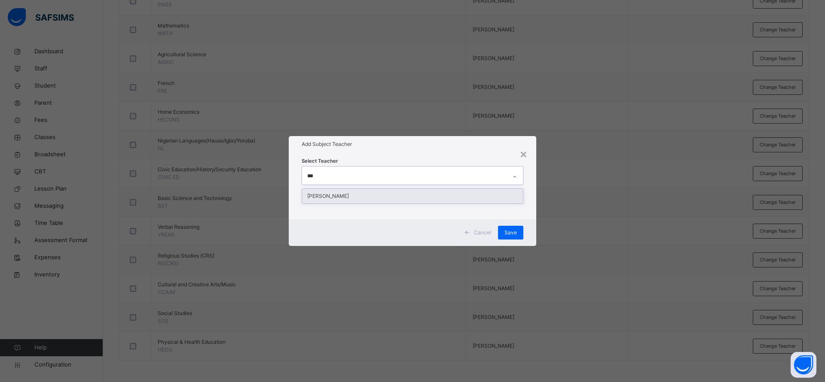
type input "****"
click at [353, 200] on div "[PERSON_NAME]" at bounding box center [412, 196] width 221 height 15
click at [372, 158] on div "Select Teacher [PERSON_NAME]" at bounding box center [413, 186] width 222 height 58
click at [509, 235] on span "Save" at bounding box center [511, 233] width 12 height 8
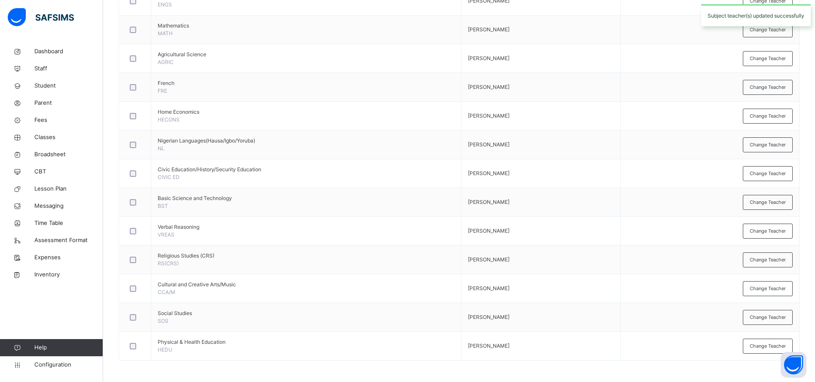
click at [781, 235] on div "Change Teacher" at bounding box center [768, 231] width 50 height 15
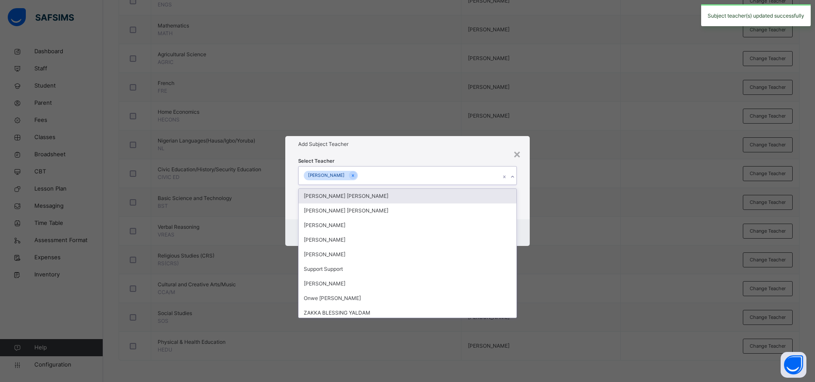
click at [383, 175] on div "[PERSON_NAME]" at bounding box center [400, 176] width 202 height 18
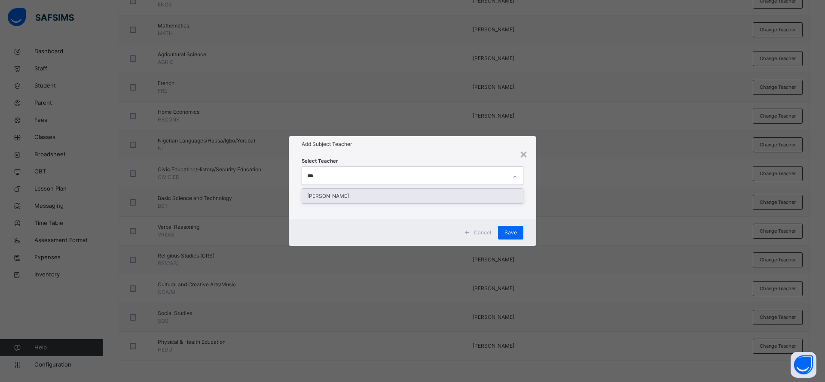
type input "****"
click at [372, 199] on div "[PERSON_NAME]" at bounding box center [412, 196] width 221 height 15
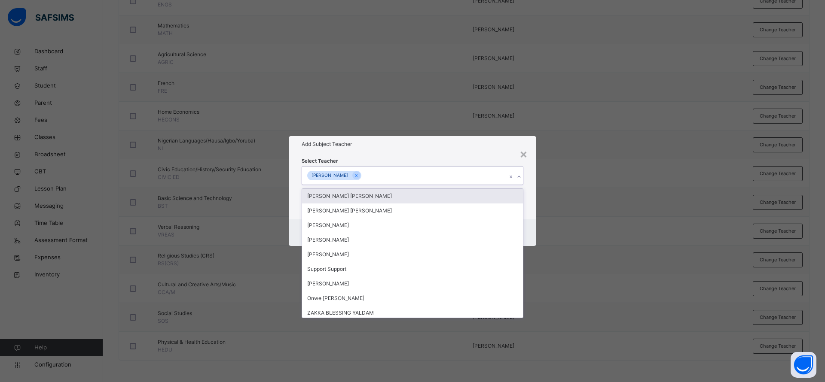
click at [393, 152] on div "Add Subject Teacher" at bounding box center [413, 144] width 248 height 16
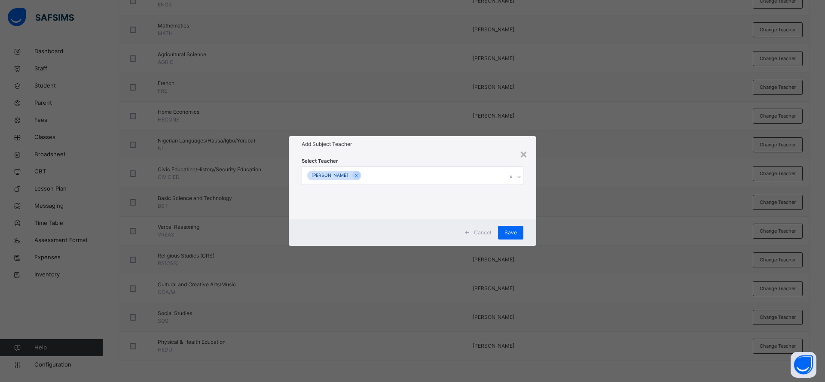
click at [512, 234] on span "Save" at bounding box center [511, 233] width 12 height 8
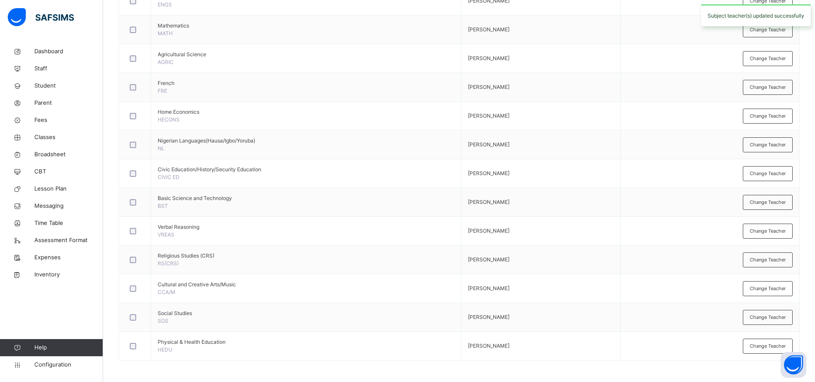
click at [777, 257] on span "Change Teacher" at bounding box center [768, 260] width 36 height 7
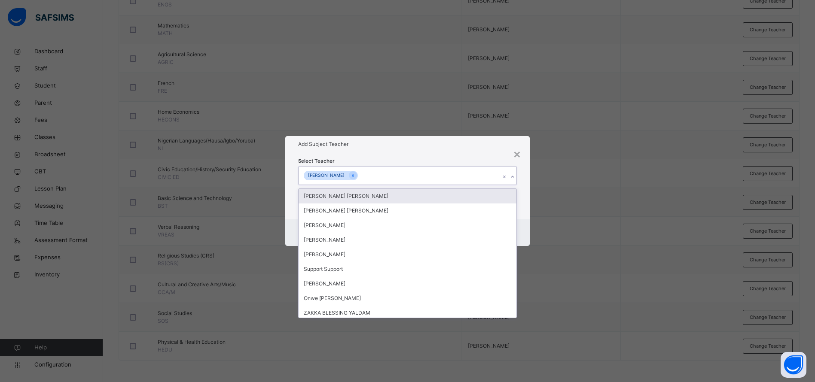
click at [467, 171] on div "[PERSON_NAME]" at bounding box center [400, 176] width 202 height 18
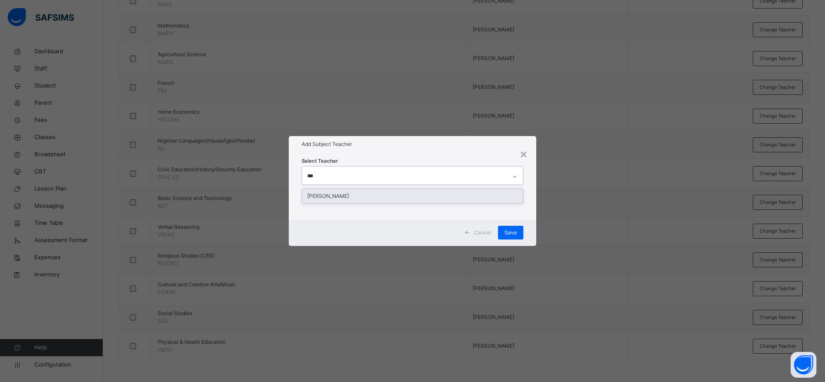
type input "****"
click at [372, 193] on div "[PERSON_NAME]" at bounding box center [412, 196] width 221 height 15
click at [391, 151] on div "Add Subject Teacher" at bounding box center [413, 144] width 248 height 16
click at [505, 227] on div "Save" at bounding box center [510, 233] width 25 height 14
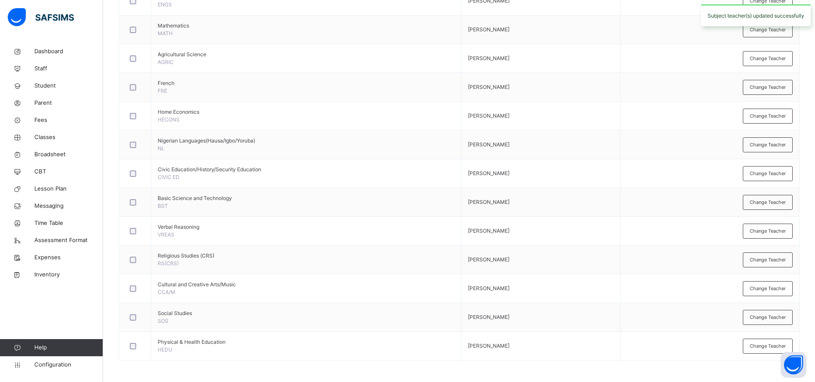
click at [775, 287] on span "Change Teacher" at bounding box center [768, 288] width 36 height 7
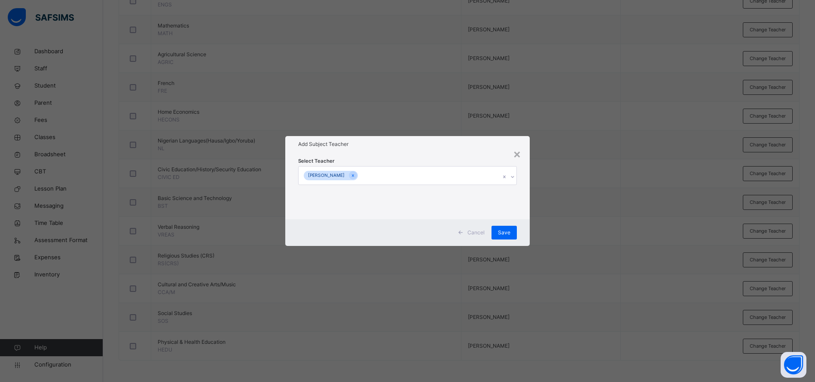
click at [351, 173] on icon at bounding box center [353, 176] width 5 height 6
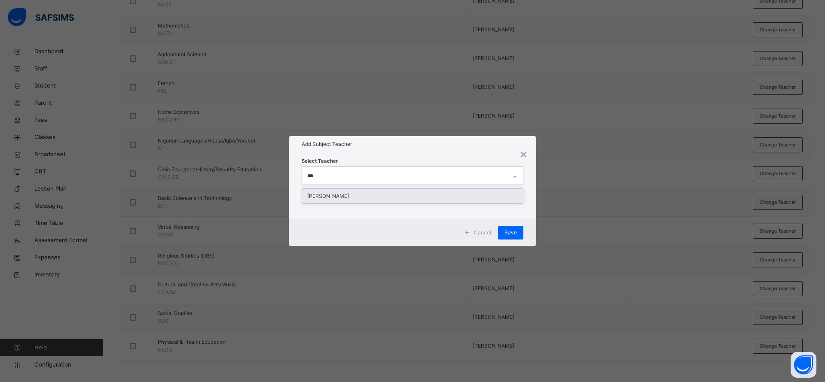
type input "****"
click at [347, 194] on div "[PERSON_NAME]" at bounding box center [412, 196] width 221 height 15
click at [364, 151] on div "Add Subject Teacher" at bounding box center [413, 144] width 248 height 16
click at [512, 235] on span "Save" at bounding box center [511, 233] width 12 height 8
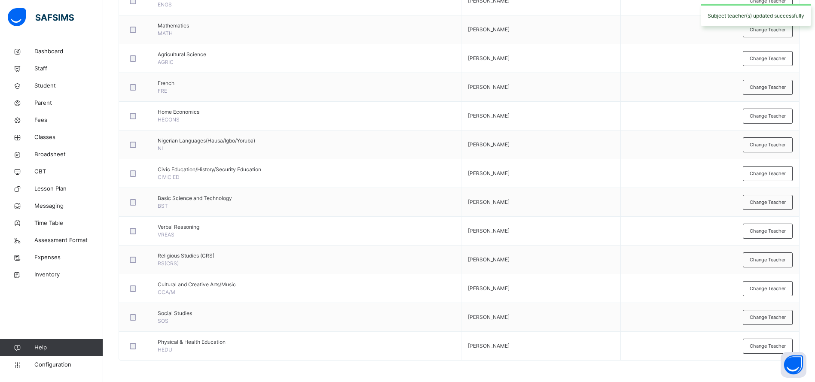
click at [777, 318] on span "Change Teacher" at bounding box center [768, 317] width 36 height 7
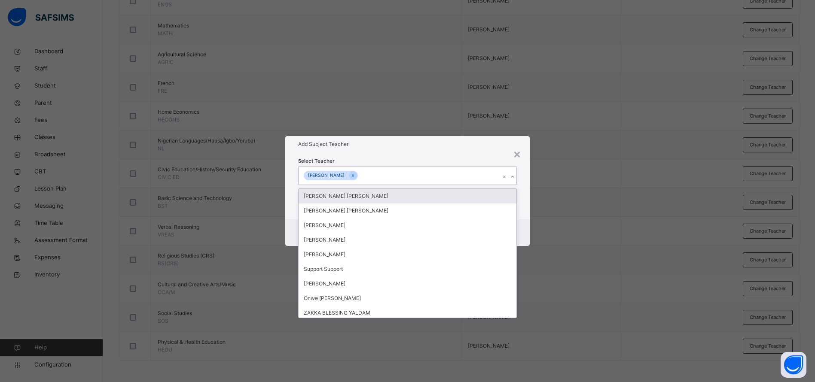
click at [379, 174] on div "[PERSON_NAME]" at bounding box center [400, 176] width 202 height 18
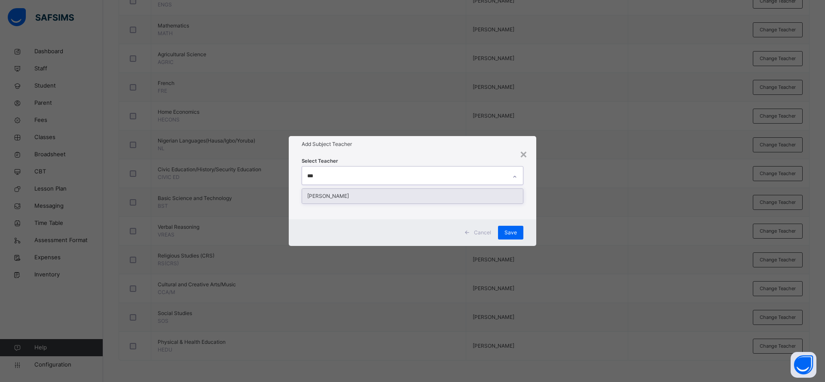
type input "****"
click at [371, 193] on div "[PERSON_NAME]" at bounding box center [412, 196] width 221 height 15
click at [404, 148] on div "Add Subject Teacher" at bounding box center [413, 144] width 248 height 16
click at [510, 228] on div "Save" at bounding box center [510, 233] width 25 height 14
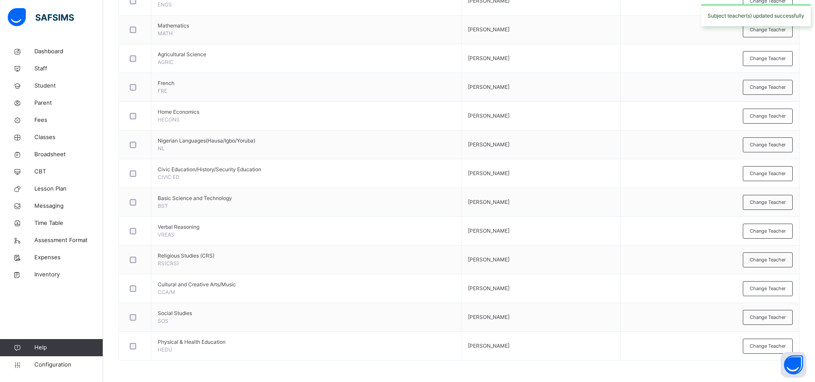
click at [769, 348] on span "Change Teacher" at bounding box center [768, 346] width 36 height 7
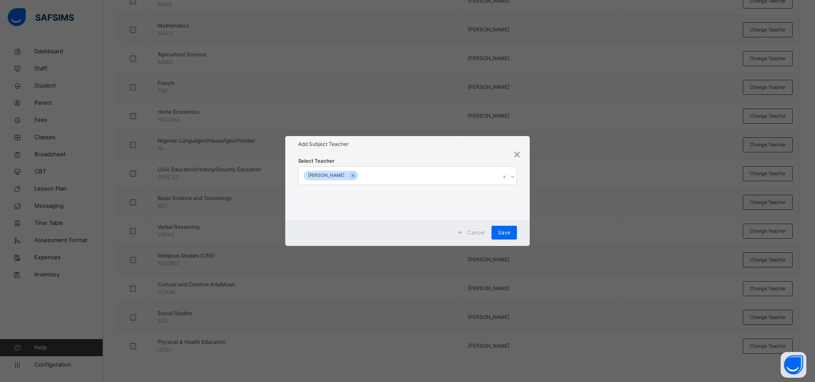
click at [401, 173] on div "[PERSON_NAME]" at bounding box center [400, 176] width 202 height 18
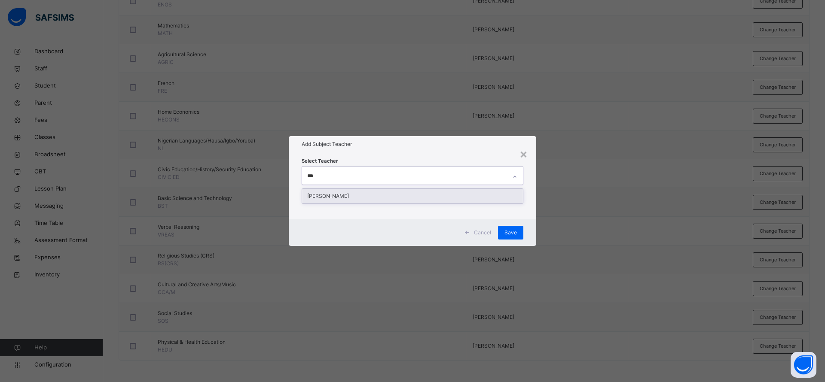
type input "****"
click at [369, 194] on div "[PERSON_NAME]" at bounding box center [412, 196] width 221 height 15
click at [391, 146] on h1 "Add Subject Teacher" at bounding box center [413, 145] width 222 height 8
click at [507, 232] on span "Save" at bounding box center [511, 233] width 12 height 8
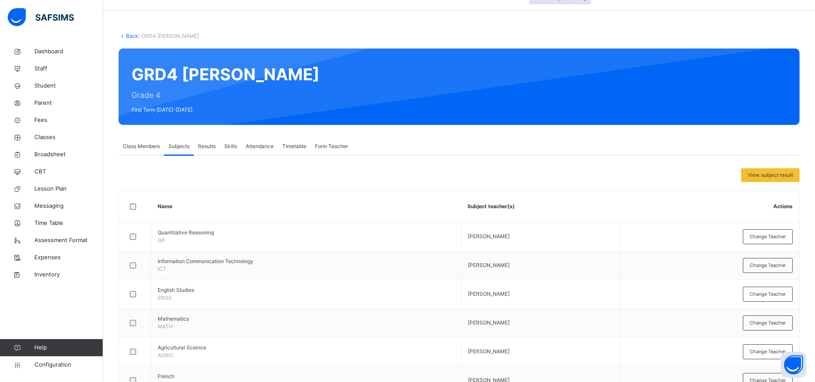
scroll to position [20, 0]
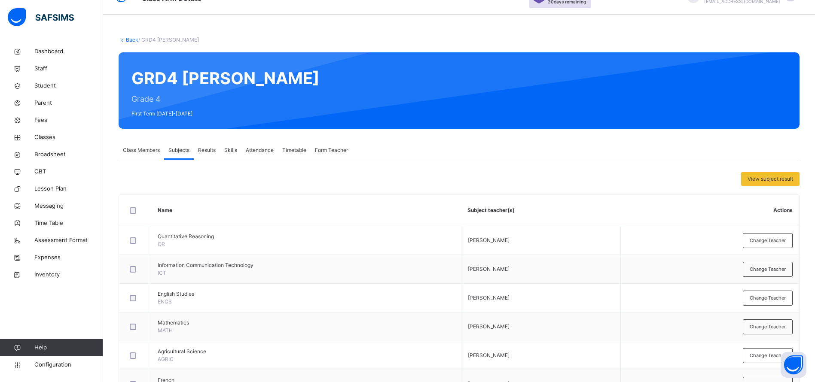
click at [212, 149] on span "Results" at bounding box center [207, 151] width 18 height 8
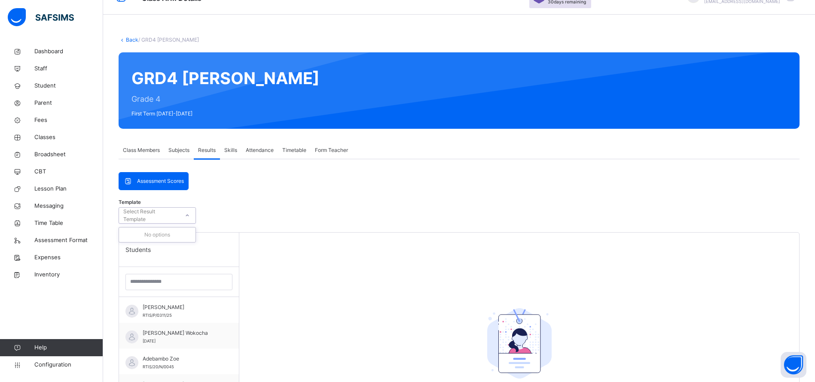
click at [151, 213] on div "Select Result Template" at bounding box center [150, 216] width 55 height 16
click at [149, 180] on span "Assessment Scores" at bounding box center [160, 181] width 47 height 8
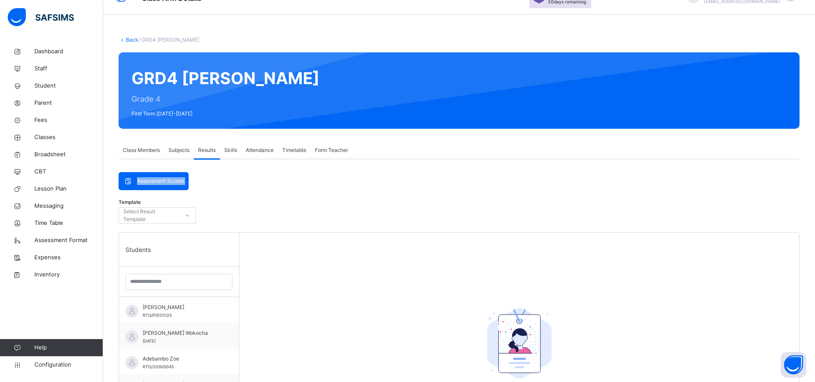
click at [149, 180] on span "Assessment Scores" at bounding box center [160, 181] width 47 height 8
click at [128, 181] on icon at bounding box center [127, 181] width 9 height 9
click at [177, 210] on div "Select Result Template" at bounding box center [150, 216] width 55 height 16
click at [223, 208] on div "Template 0 results available. Use Up and Down to choose options, press Enter to…" at bounding box center [459, 217] width 681 height 29
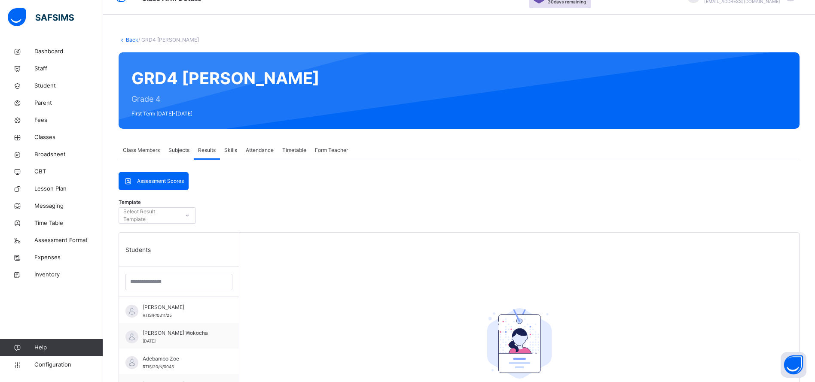
click at [235, 148] on span "Skills" at bounding box center [230, 151] width 13 height 8
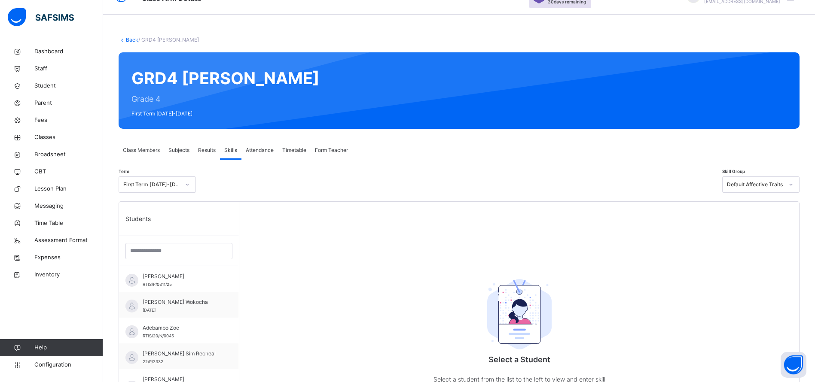
click at [251, 146] on div "Attendance" at bounding box center [260, 150] width 37 height 17
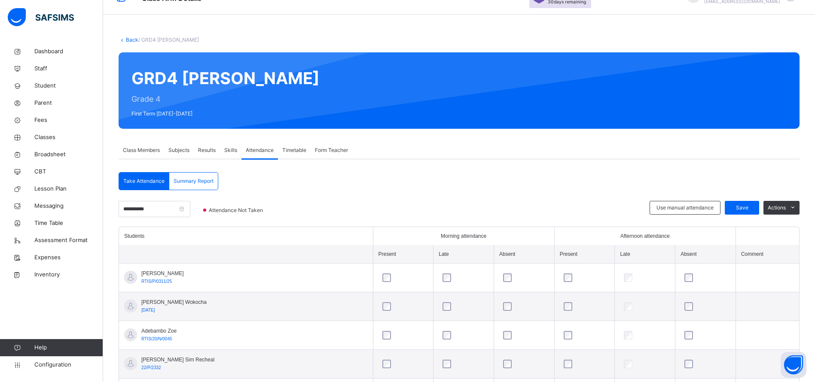
click at [299, 147] on span "Timetable" at bounding box center [294, 151] width 24 height 8
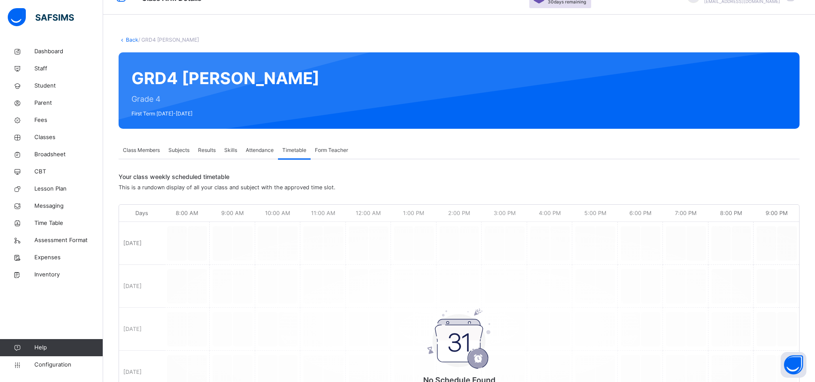
click at [328, 153] on span "Form Teacher" at bounding box center [331, 151] width 33 height 8
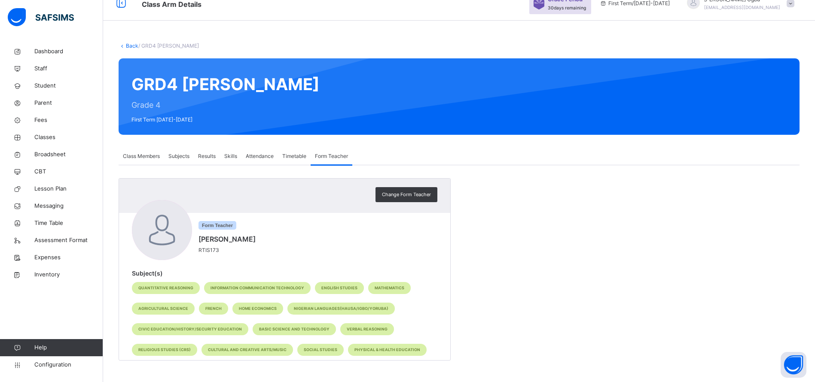
click at [212, 154] on span "Results" at bounding box center [207, 157] width 18 height 8
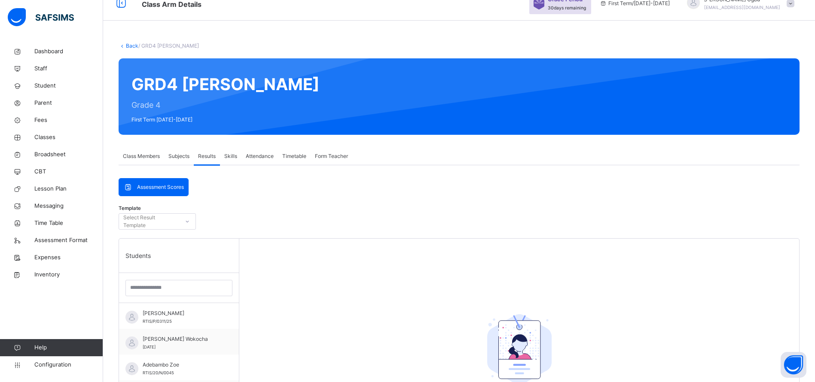
scroll to position [20, 0]
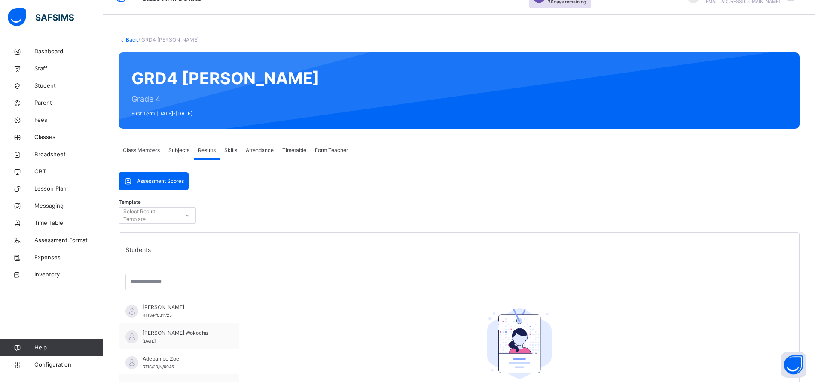
click at [177, 146] on div "Subjects" at bounding box center [179, 150] width 30 height 17
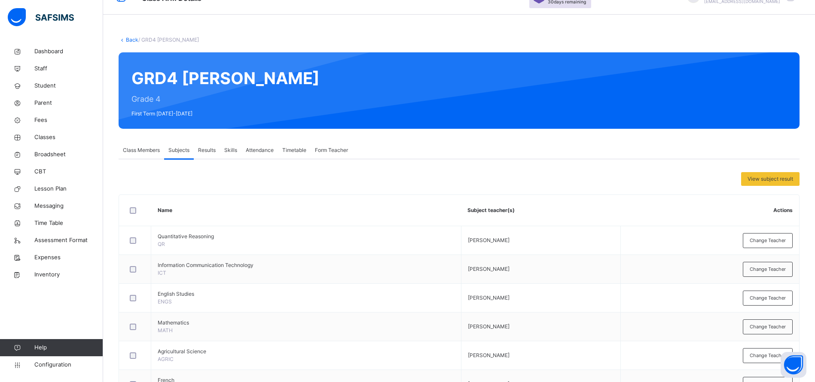
click at [144, 151] on span "Class Members" at bounding box center [141, 151] width 37 height 8
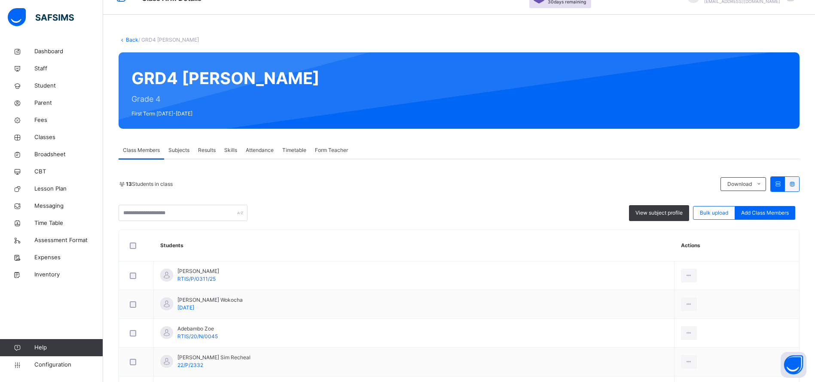
click at [176, 153] on span "Subjects" at bounding box center [178, 151] width 21 height 8
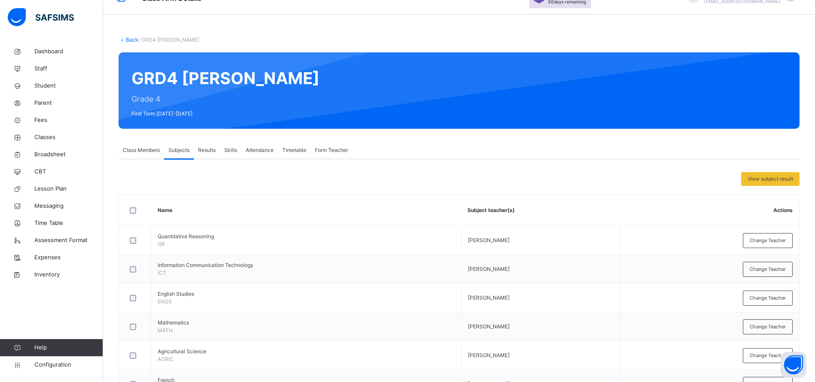
click at [203, 149] on span "Results" at bounding box center [207, 151] width 18 height 8
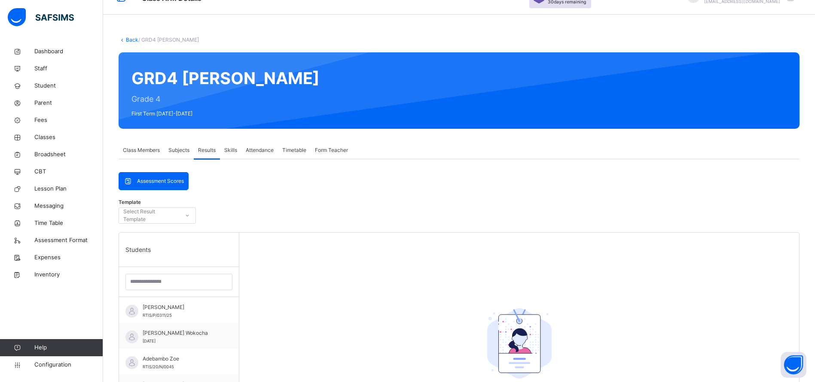
click at [176, 322] on div "[PERSON_NAME] RTIS/P/0311/25" at bounding box center [179, 310] width 120 height 26
